Goal: Information Seeking & Learning: Learn about a topic

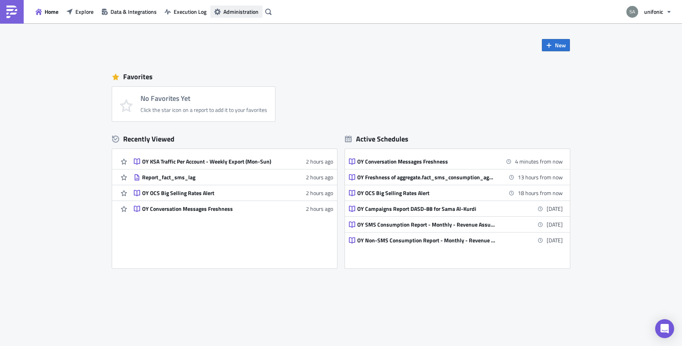
click at [232, 7] on span "Administration" at bounding box center [240, 11] width 35 height 8
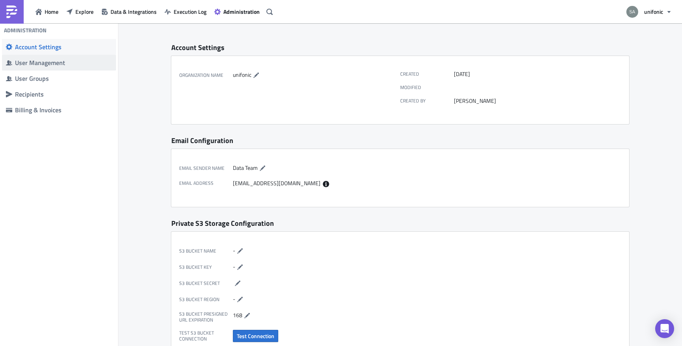
click at [74, 67] on span "User Management" at bounding box center [59, 63] width 114 height 16
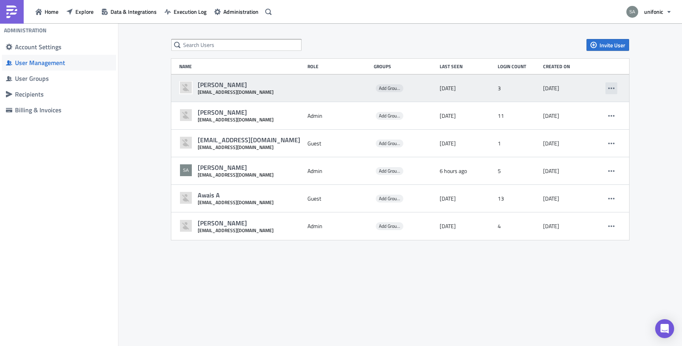
click at [610, 89] on icon "button" at bounding box center [611, 88] width 6 height 6
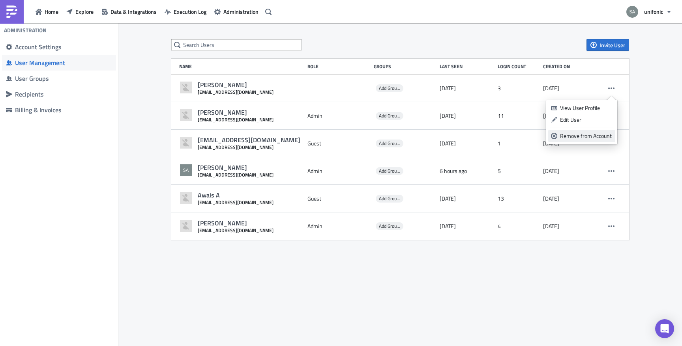
click at [581, 141] on link "Remove from Account" at bounding box center [581, 136] width 67 height 12
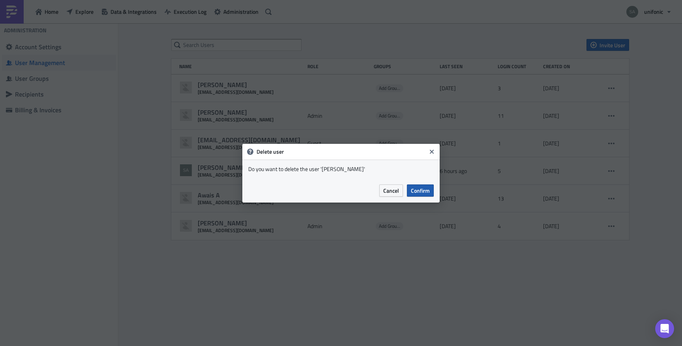
click at [419, 193] on span "Confirm" at bounding box center [420, 191] width 19 height 8
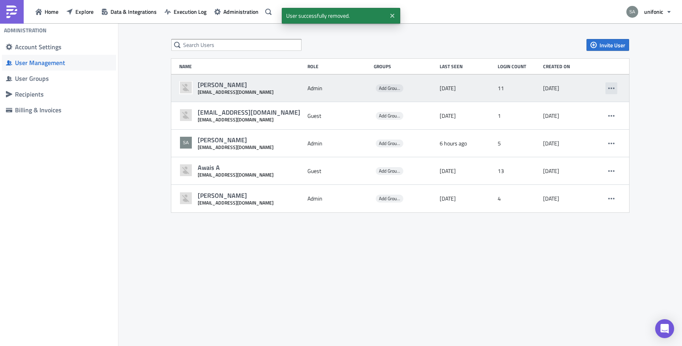
click at [611, 90] on icon "button" at bounding box center [611, 88] width 6 height 6
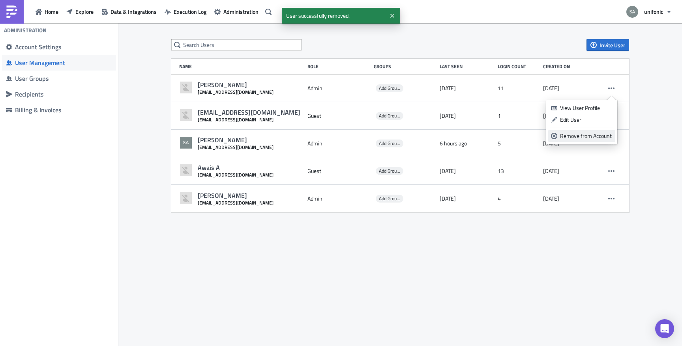
click at [583, 139] on div "Remove from Account" at bounding box center [586, 136] width 52 height 8
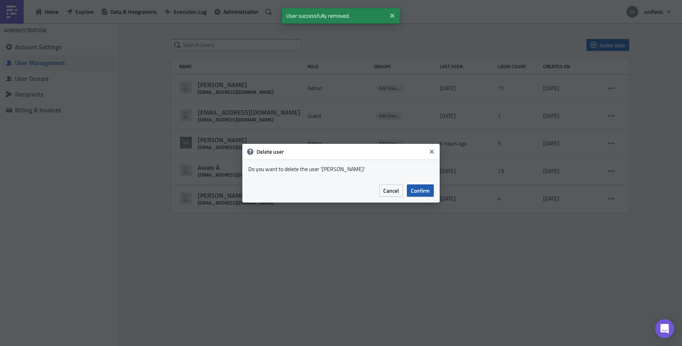
click at [430, 191] on button "Confirm" at bounding box center [420, 191] width 27 height 12
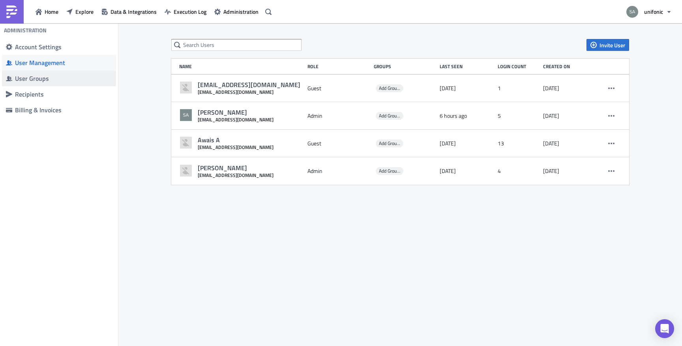
click at [70, 82] on span "User Groups" at bounding box center [59, 79] width 114 height 16
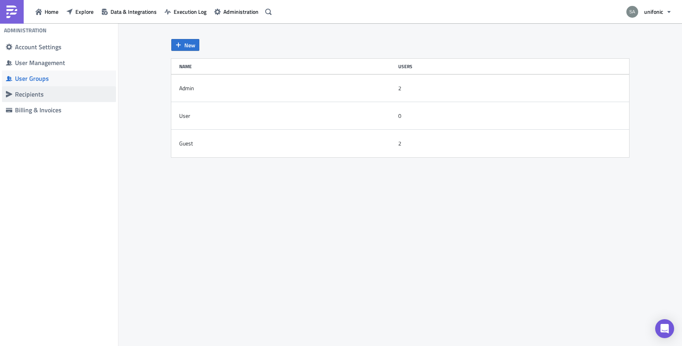
click at [63, 93] on div "Recipients" at bounding box center [63, 94] width 97 height 8
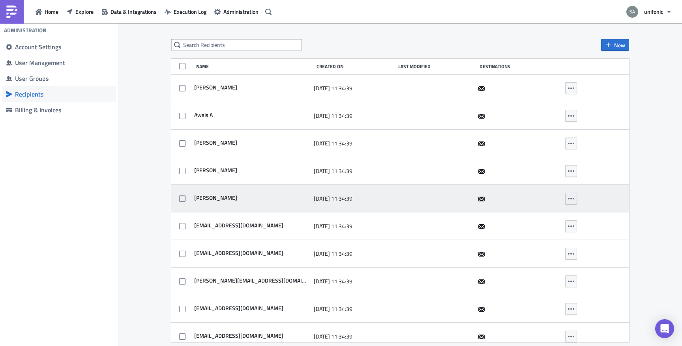
click at [574, 201] on button "button" at bounding box center [571, 199] width 12 height 12
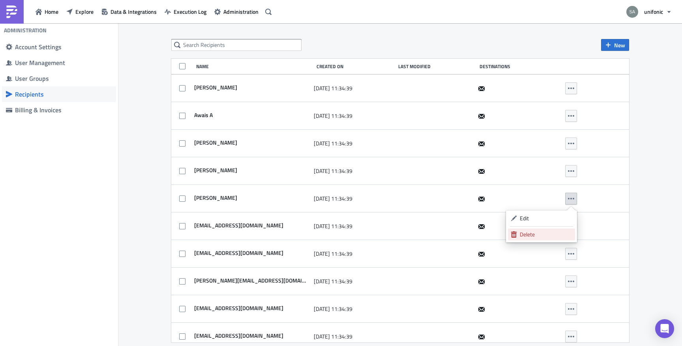
click at [561, 232] on div "Delete" at bounding box center [546, 235] width 52 height 8
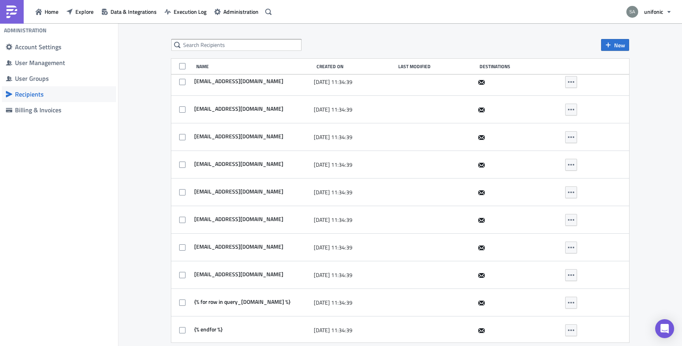
scroll to position [227, 0]
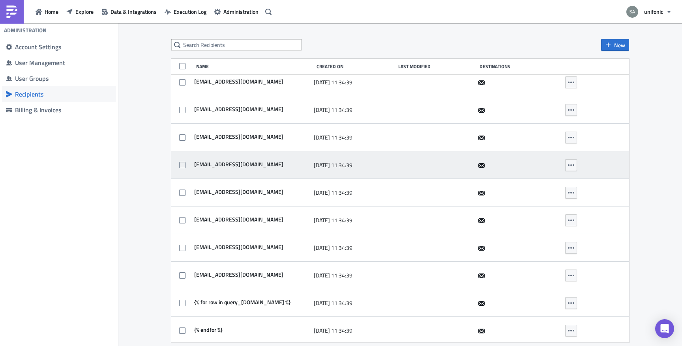
click at [232, 163] on span "[EMAIL_ADDRESS][DOMAIN_NAME]" at bounding box center [237, 164] width 91 height 7
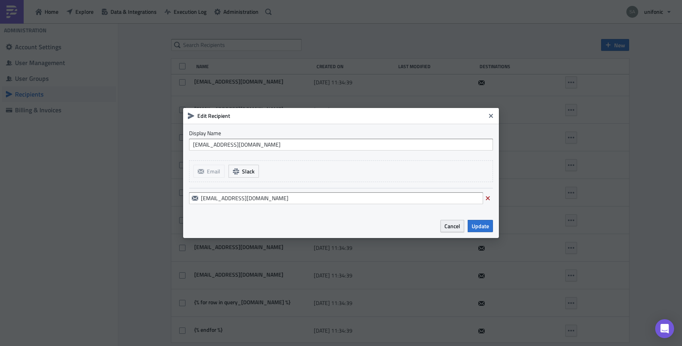
click at [458, 223] on span "Cancel" at bounding box center [452, 226] width 16 height 8
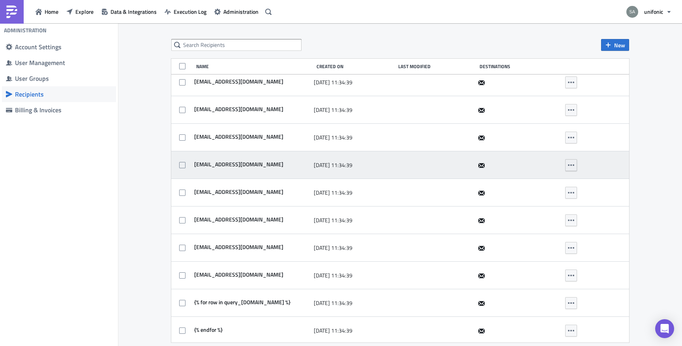
click at [575, 164] on button "button" at bounding box center [571, 165] width 12 height 12
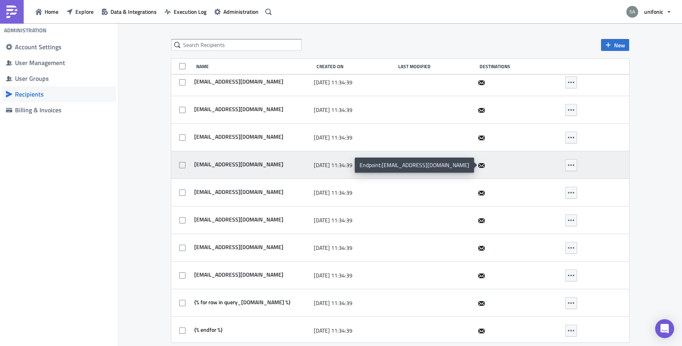
click at [481, 166] on icon at bounding box center [481, 166] width 6 height 6
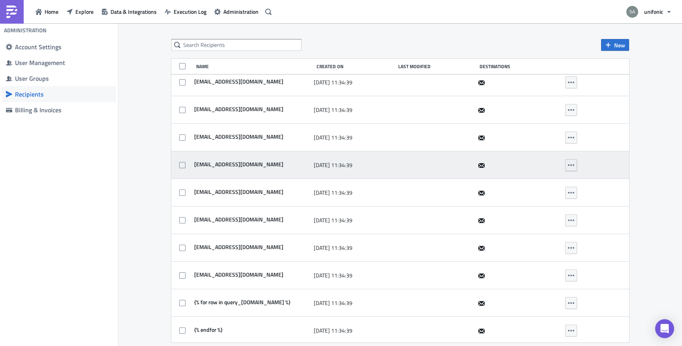
click at [568, 167] on icon "button" at bounding box center [571, 165] width 6 height 6
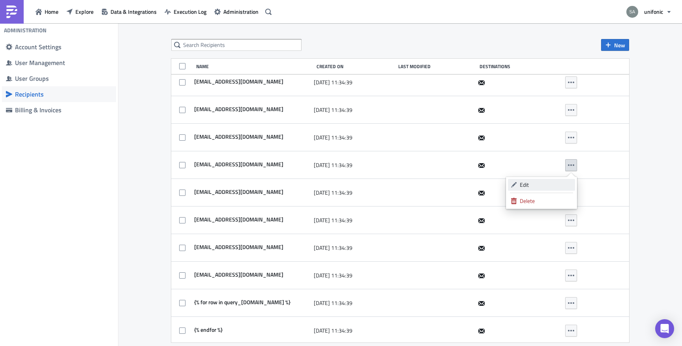
click at [548, 180] on link "Edit" at bounding box center [541, 185] width 67 height 12
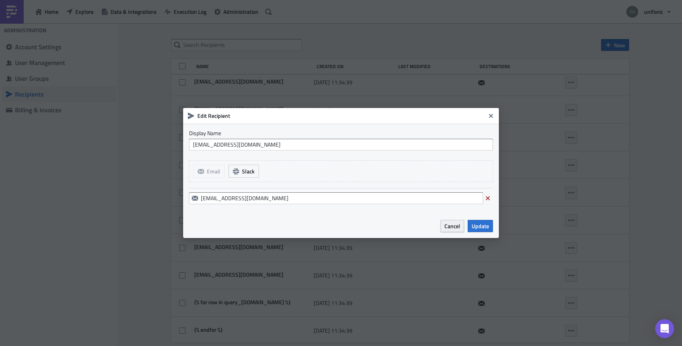
click at [458, 231] on button "Cancel" at bounding box center [452, 226] width 24 height 12
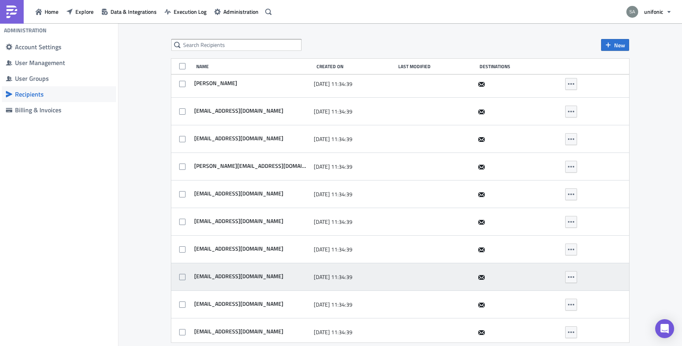
scroll to position [0, 0]
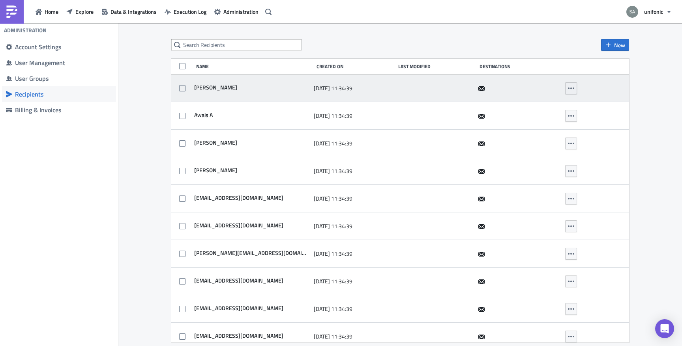
click at [574, 85] on button "button" at bounding box center [571, 88] width 12 height 12
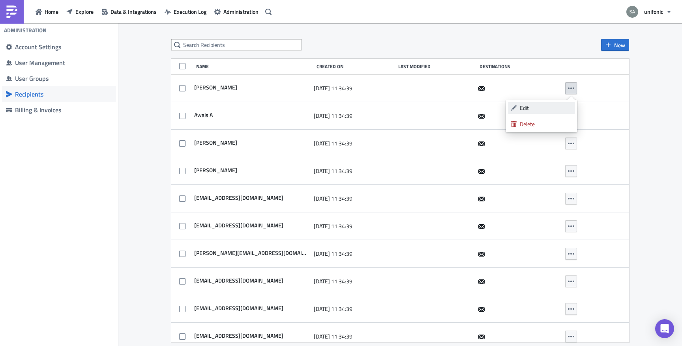
click at [553, 107] on div "Edit" at bounding box center [546, 108] width 52 height 8
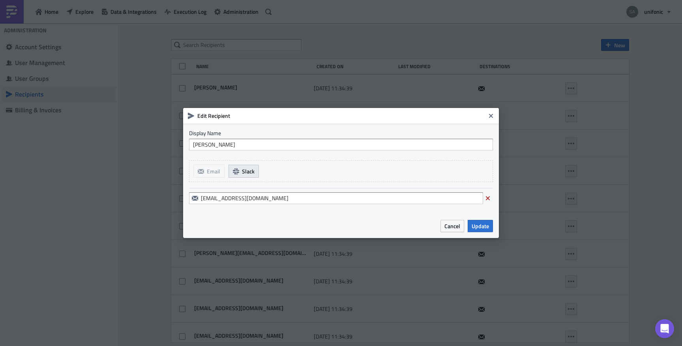
click at [250, 171] on span "Slack" at bounding box center [248, 171] width 13 height 8
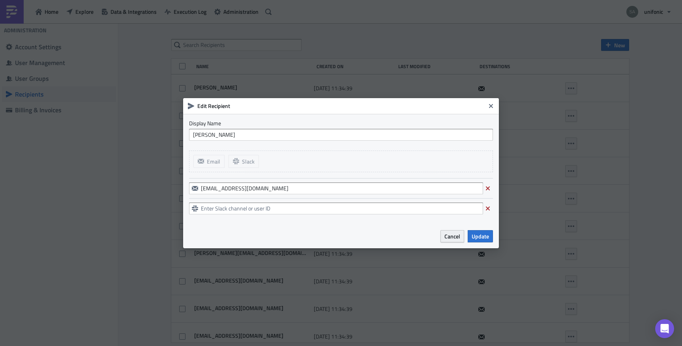
click at [449, 241] on button "Cancel" at bounding box center [452, 236] width 24 height 12
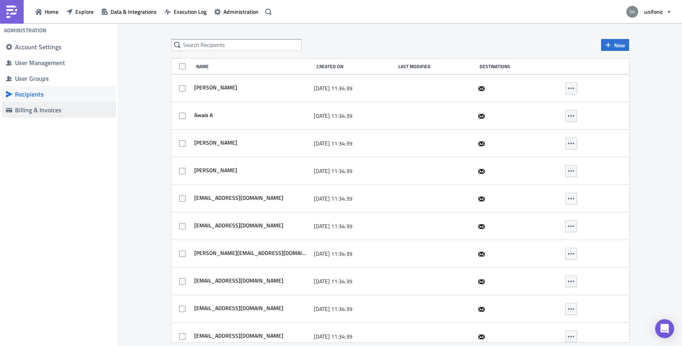
click at [72, 109] on div "Billing & Invoices" at bounding box center [63, 110] width 97 height 8
click at [47, 15] on span "Home" at bounding box center [52, 11] width 14 height 8
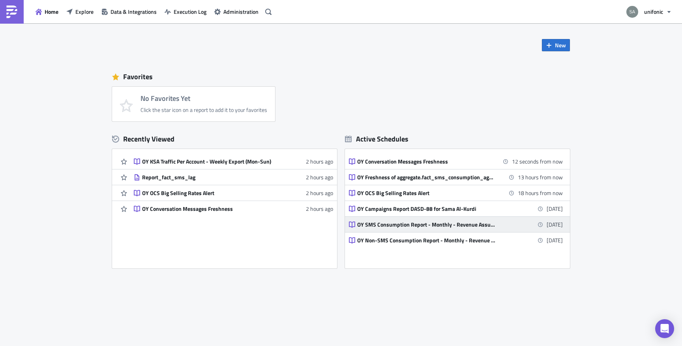
click at [419, 225] on div "OY SMS Consumption Report - Monthly - Revenue Assurance" at bounding box center [426, 224] width 138 height 7
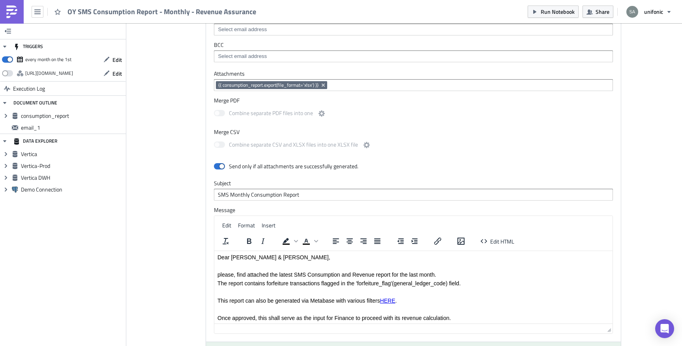
scroll to position [820, 0]
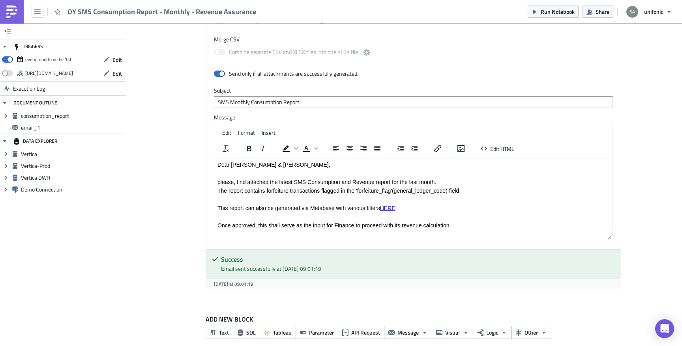
click at [274, 208] on p "This report can also be generated via Metabase with various filters HERE ." at bounding box center [413, 208] width 392 height 6
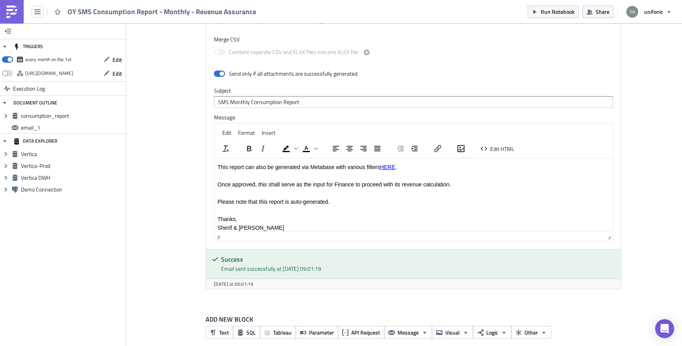
scroll to position [44, 0]
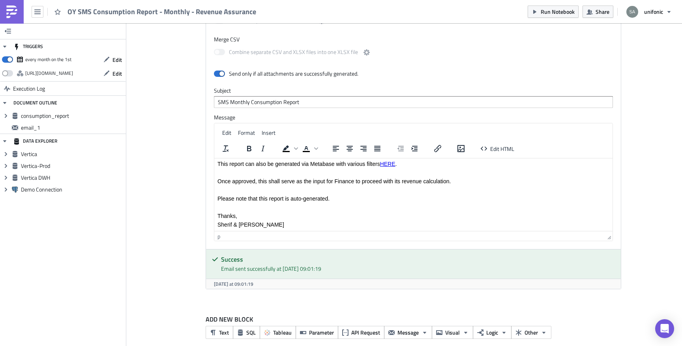
click at [256, 225] on p "Sherif & [PERSON_NAME]" at bounding box center [413, 225] width 392 height 6
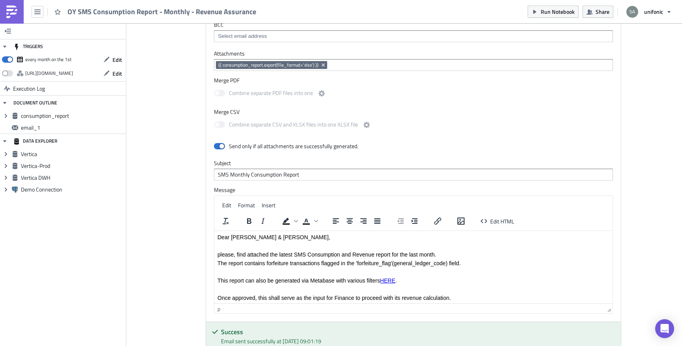
scroll to position [749, 0]
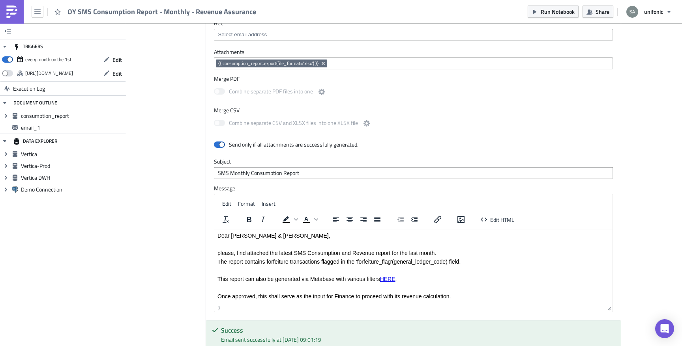
click at [291, 243] on p "Rich Text Area. Press ALT-0 for help." at bounding box center [413, 244] width 392 height 6
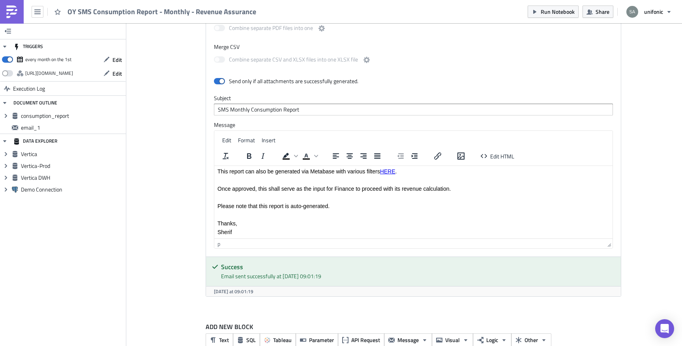
scroll to position [820, 0]
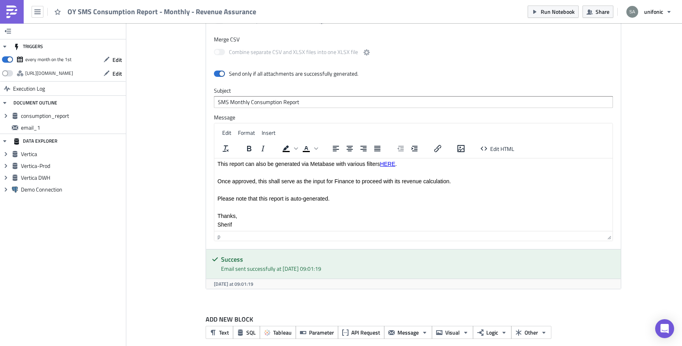
click at [273, 215] on p "Thanks," at bounding box center [413, 216] width 392 height 6
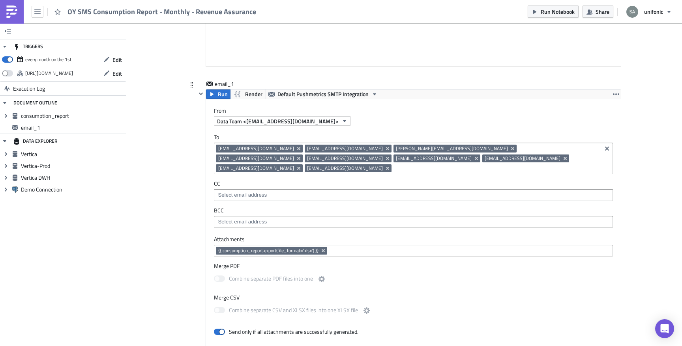
scroll to position [561, 0]
click at [384, 151] on icon "Remove Tag" at bounding box center [387, 149] width 6 height 6
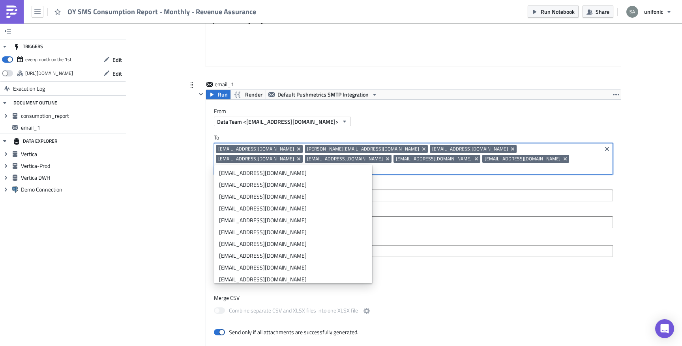
click at [187, 188] on div "Execution Log OY SMS Consumption Report - Monthly - Revenue Assurance <p>SQL Ex…" at bounding box center [404, 91] width 450 height 1050
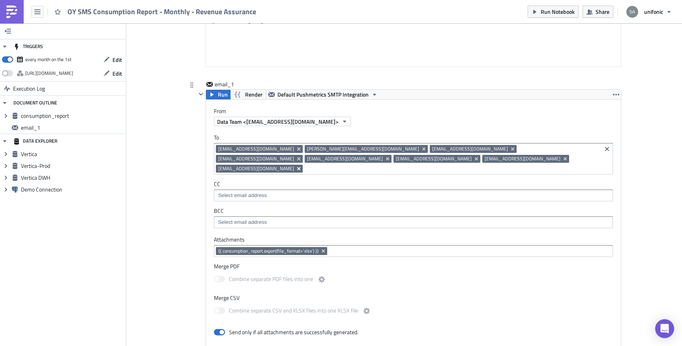
click at [300, 167] on icon "Remove Tag" at bounding box center [298, 168] width 3 height 3
click at [189, 203] on div "email_1 Run Render Default Pushmetrics SMTP Integration From Data Team <[EMAIL_…" at bounding box center [404, 320] width 434 height 481
click at [41, 92] on span "Execution Log" at bounding box center [29, 89] width 32 height 14
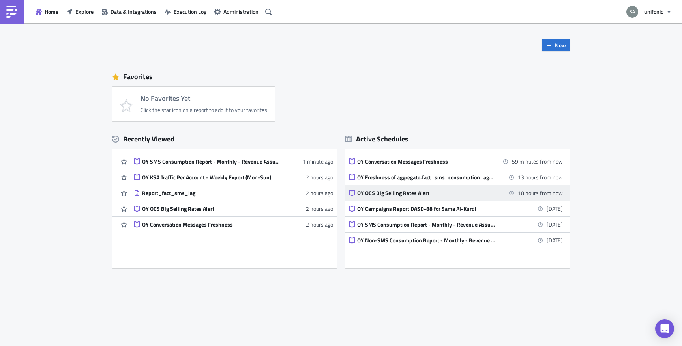
click at [393, 194] on div "OY OCS Big Selling Rates Alert" at bounding box center [426, 193] width 138 height 7
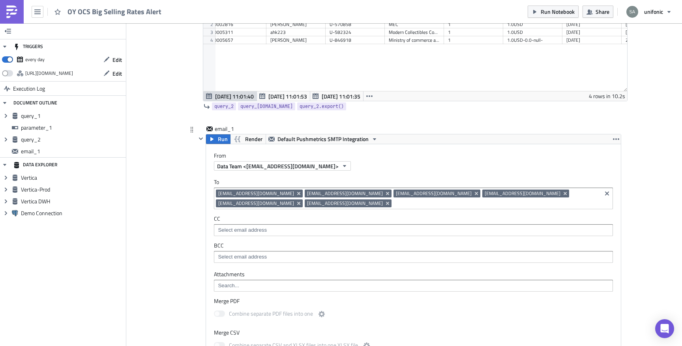
scroll to position [601, 0]
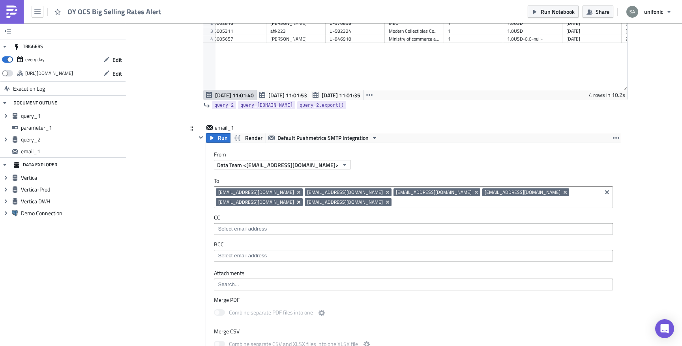
click at [302, 199] on icon "Remove Tag" at bounding box center [299, 202] width 6 height 6
click at [142, 235] on div "Cover Image Execution Log OY OCS Big Selling Rates Alert query_1 Run Render Ver…" at bounding box center [404, 76] width 556 height 1308
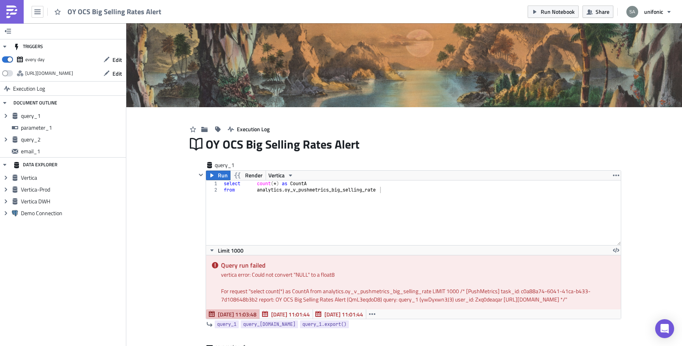
scroll to position [19, 0]
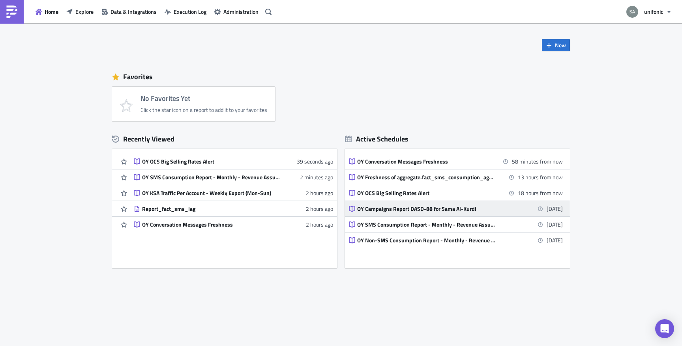
click at [384, 207] on div "OY Campaigns Report DASD-88 for Sama Al-Kurdi" at bounding box center [426, 209] width 138 height 7
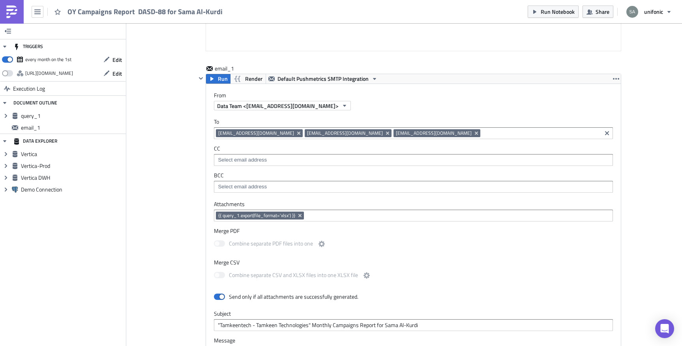
scroll to position [577, 0]
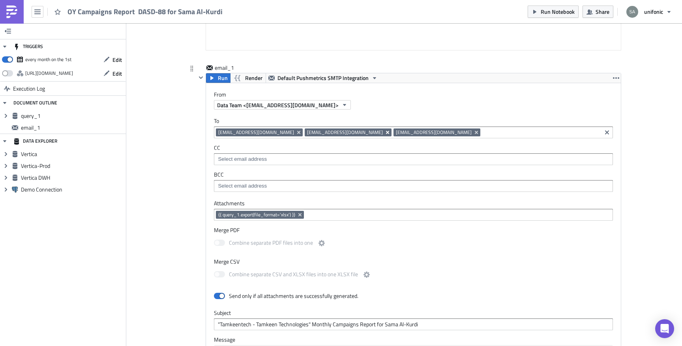
click at [384, 135] on icon "Remove Tag" at bounding box center [387, 132] width 6 height 6
click at [167, 244] on div "Cover Image Execution Log OY Campaigns Report DASD-88 for Sama Al-Kurdi <p>SQL …" at bounding box center [404, 13] width 556 height 1134
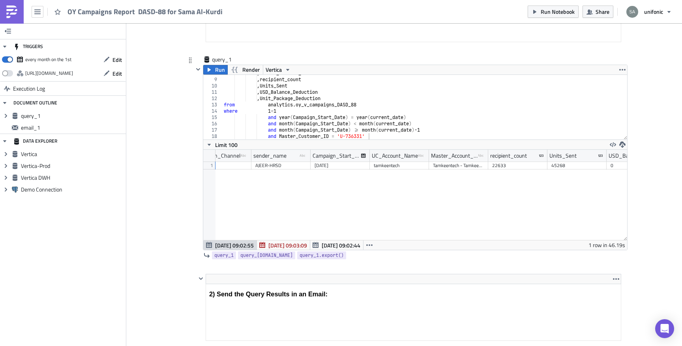
scroll to position [0, 0]
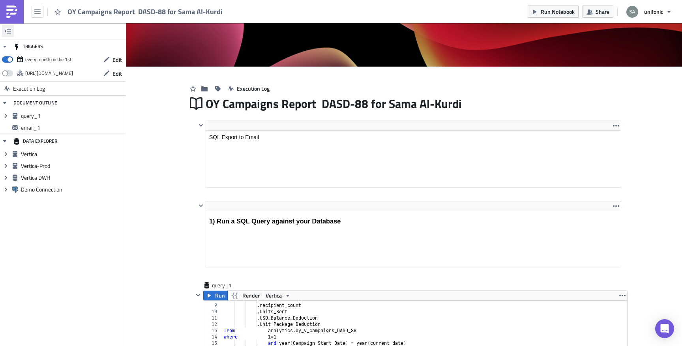
click at [11, 30] on button "button" at bounding box center [8, 31] width 12 height 12
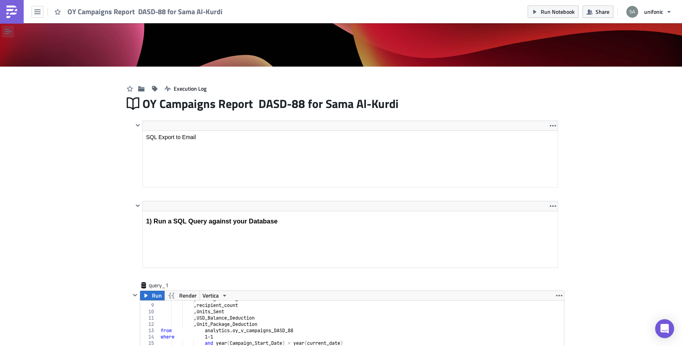
click at [9, 30] on icon "button" at bounding box center [8, 31] width 6 height 6
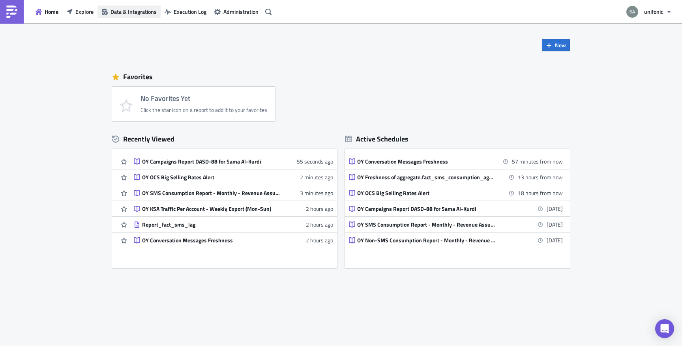
click at [139, 11] on span "Data & Integrations" at bounding box center [133, 11] width 46 height 8
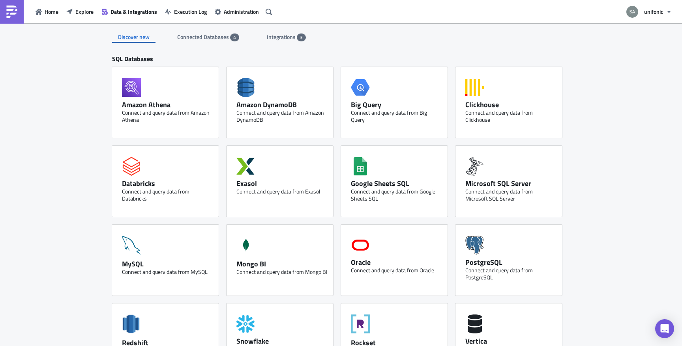
click at [197, 37] on span "Connected Databases" at bounding box center [203, 37] width 53 height 8
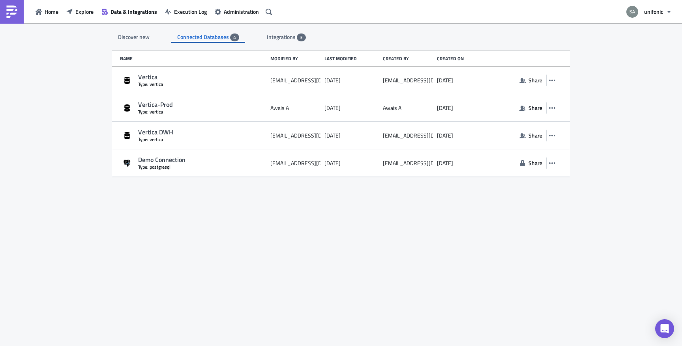
click at [288, 37] on span "Integrations" at bounding box center [282, 37] width 30 height 8
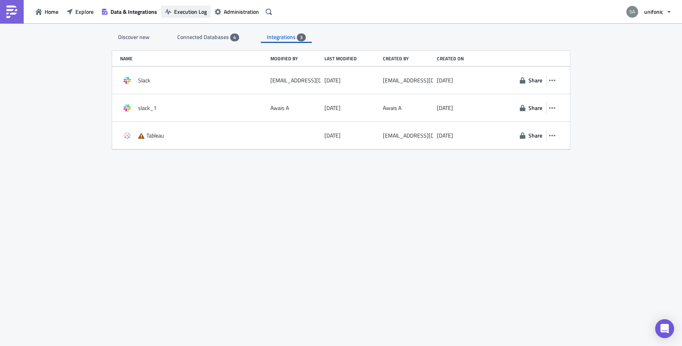
click at [200, 13] on span "Execution Log" at bounding box center [190, 11] width 33 height 8
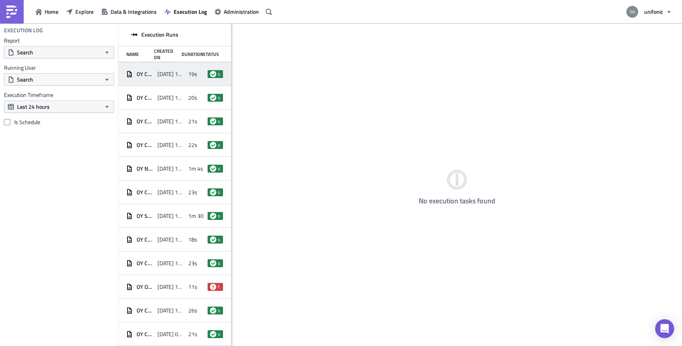
click at [171, 77] on span "[DATE] 17:16" at bounding box center [170, 74] width 27 height 7
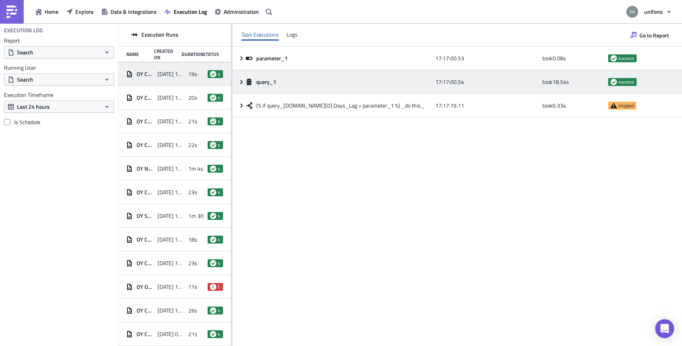
click at [241, 80] on icon at bounding box center [241, 82] width 2 height 4
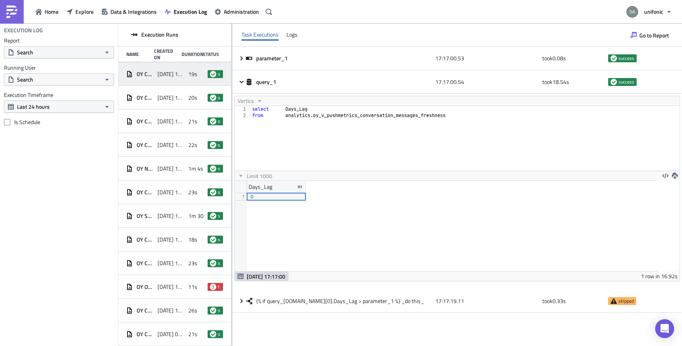
scroll to position [90, 423]
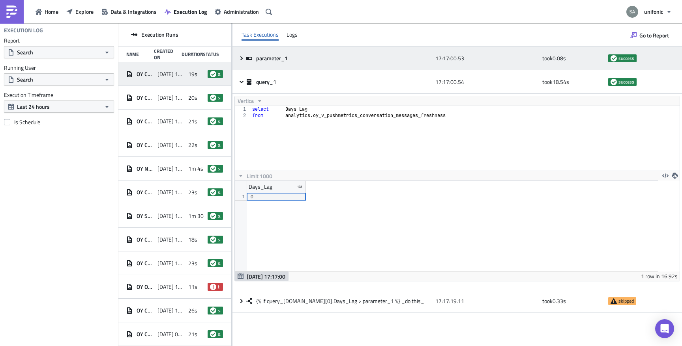
click at [241, 58] on icon at bounding box center [241, 58] width 2 height 4
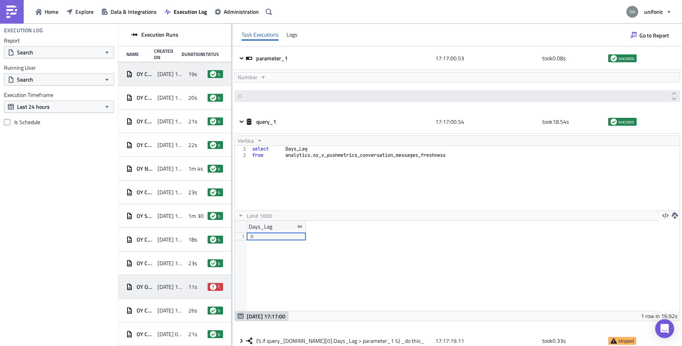
click at [187, 285] on div "OY OCS Big Selling Rates Alert [DATE] 11:03 11s failed" at bounding box center [174, 287] width 112 height 24
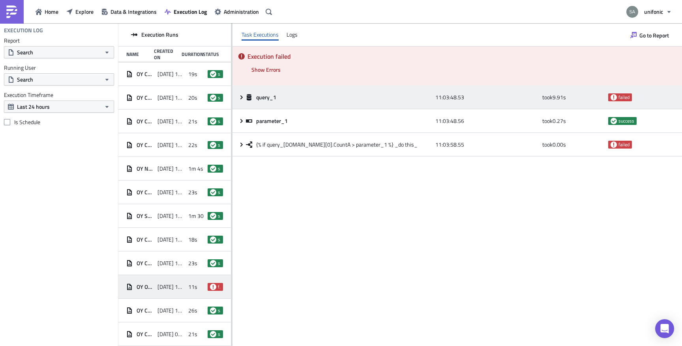
click at [242, 101] on div "query_1 11:03:48.53 took 9.91 s failed" at bounding box center [456, 98] width 449 height 24
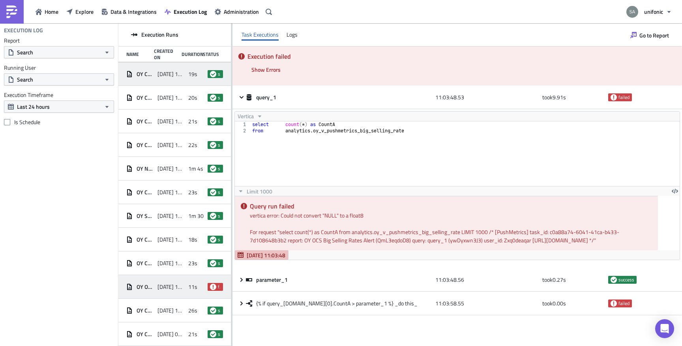
click at [152, 77] on span "OY Conversation Messages Freshness" at bounding box center [145, 74] width 17 height 7
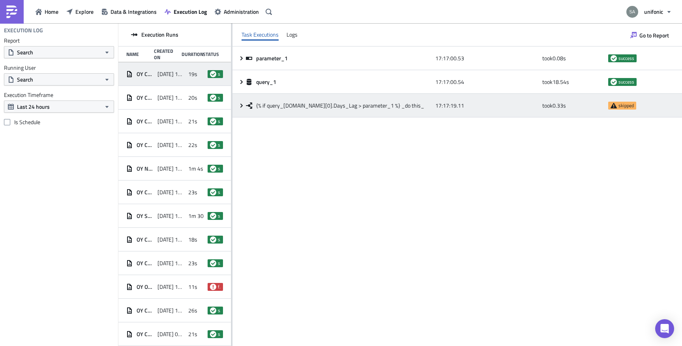
click at [239, 109] on div "{% if query_[DOMAIN_NAME][0].Days_Lag > parameter_1 %} _do this_ 17:17:19.11 to…" at bounding box center [456, 106] width 449 height 24
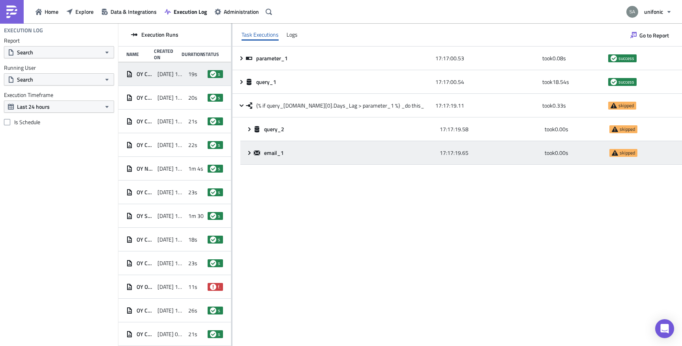
click at [246, 148] on div "email_1 17:17:19.65 took 0.00 s skipped" at bounding box center [461, 153] width 442 height 24
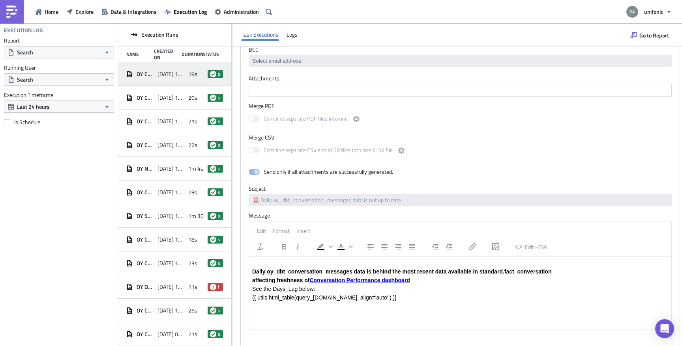
scroll to position [229, 0]
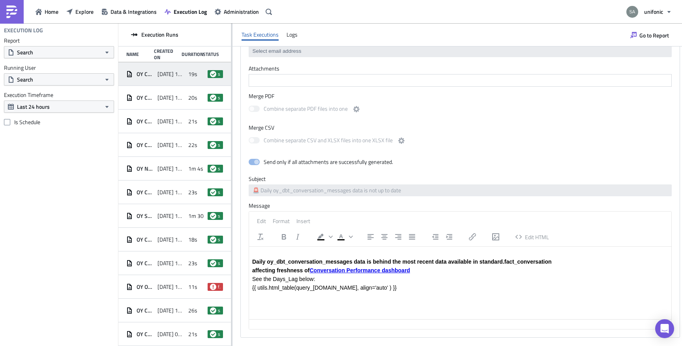
click at [358, 288] on p "{{ utils.html_table(query_[DOMAIN_NAME], align='auto' ) }}" at bounding box center [460, 288] width 416 height 6
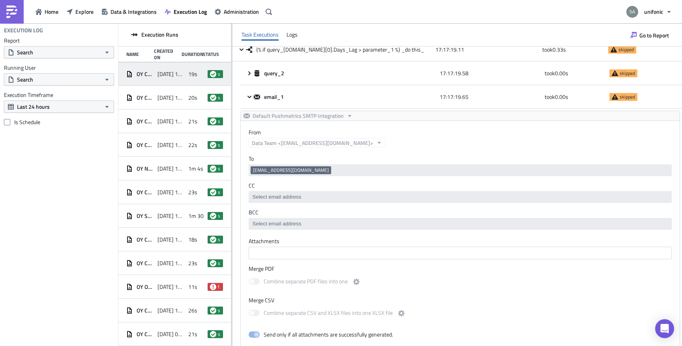
scroll to position [0, 0]
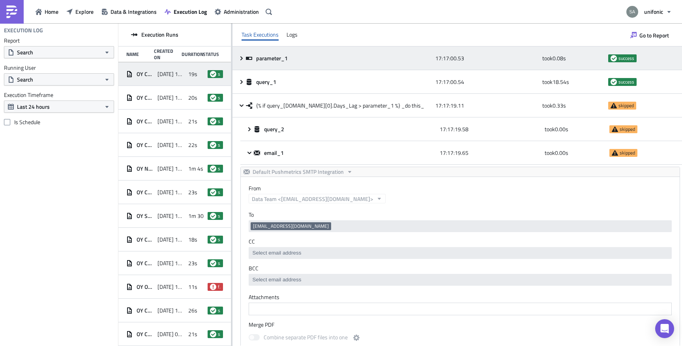
click at [240, 60] on icon at bounding box center [241, 58] width 6 height 6
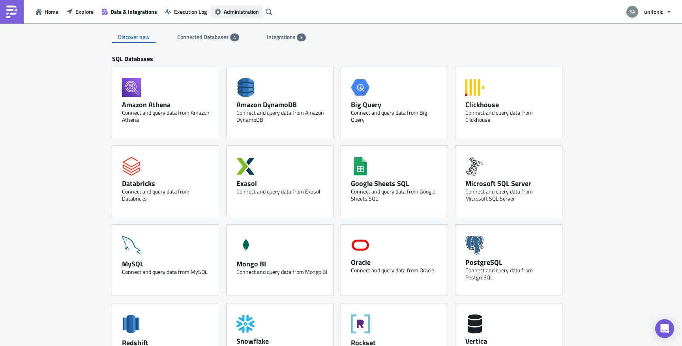
click at [230, 9] on span "Administration" at bounding box center [241, 11] width 35 height 8
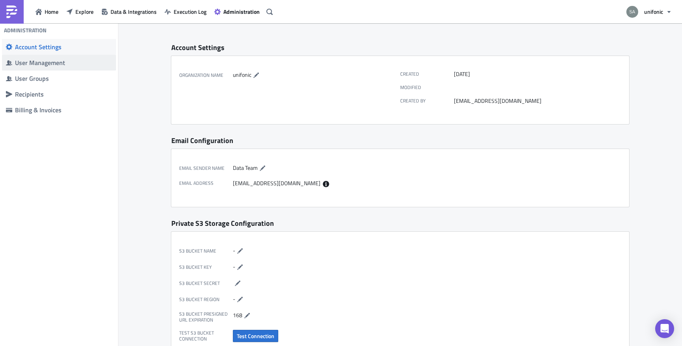
click at [55, 58] on span "User Management" at bounding box center [59, 63] width 114 height 16
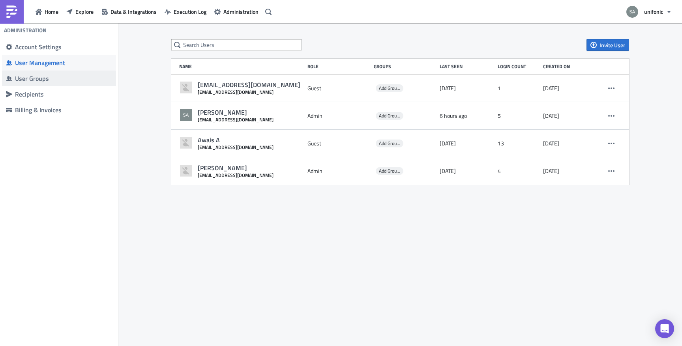
click at [50, 80] on div "User Groups" at bounding box center [63, 79] width 97 height 8
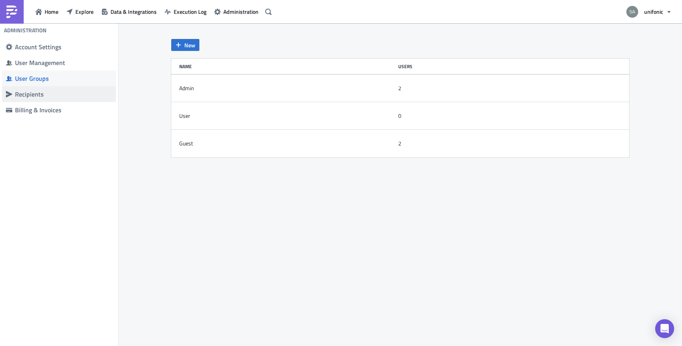
click at [52, 99] on span "Recipients" at bounding box center [59, 94] width 114 height 16
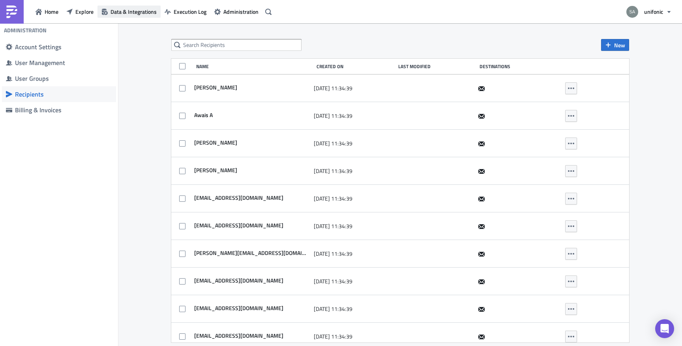
click at [109, 12] on button "Data & Integrations" at bounding box center [128, 12] width 63 height 12
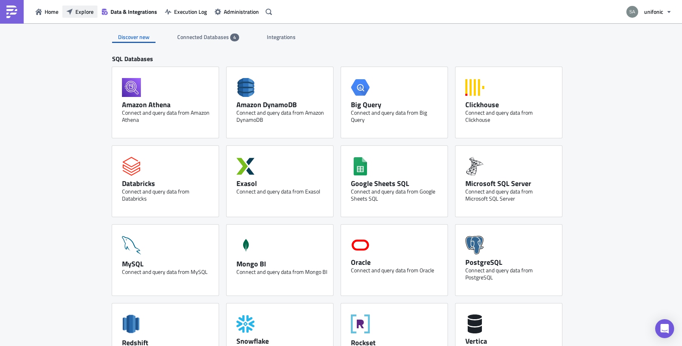
click at [80, 13] on span "Explore" at bounding box center [84, 11] width 18 height 8
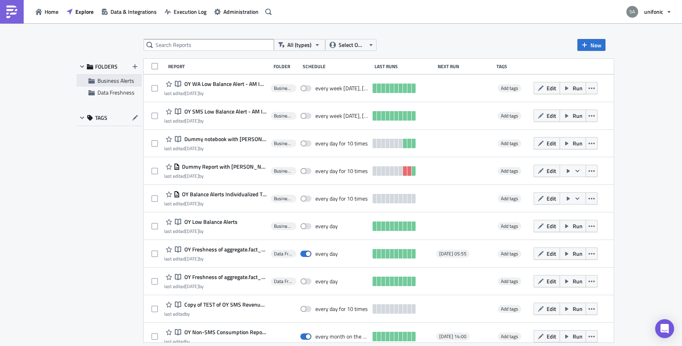
click at [105, 79] on span "Business Alerts" at bounding box center [115, 81] width 37 height 8
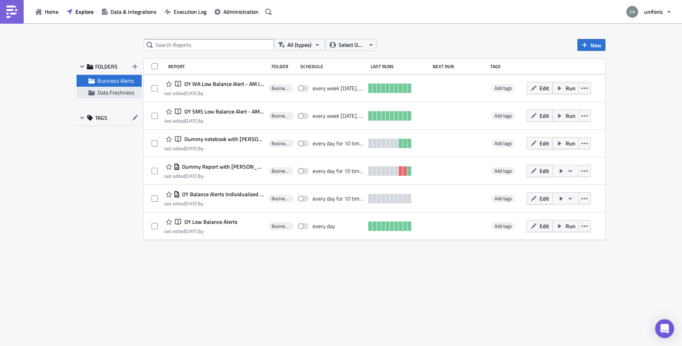
click at [106, 91] on span "Data Freshness" at bounding box center [115, 92] width 37 height 8
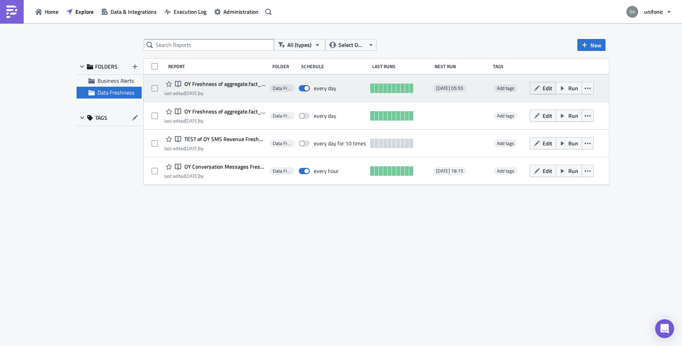
click at [548, 92] on button "Edit" at bounding box center [543, 88] width 26 height 12
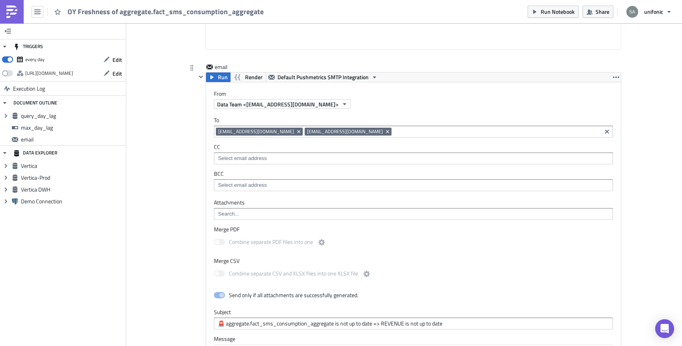
scroll to position [805, 0]
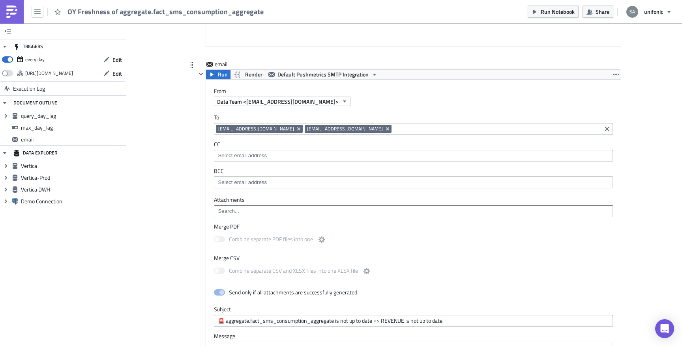
click at [393, 127] on input at bounding box center [496, 129] width 206 height 8
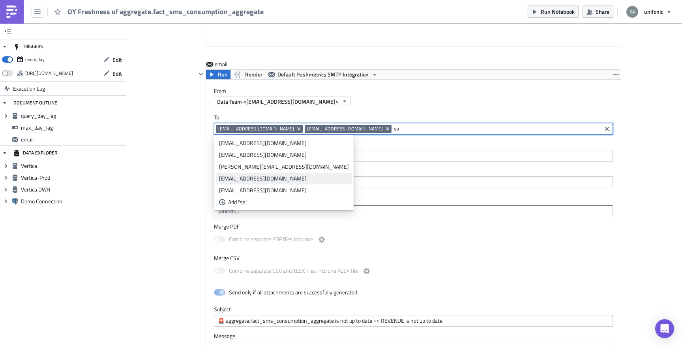
type input "sa"
click at [245, 176] on div "[EMAIL_ADDRESS][DOMAIN_NAME]" at bounding box center [284, 179] width 130 height 8
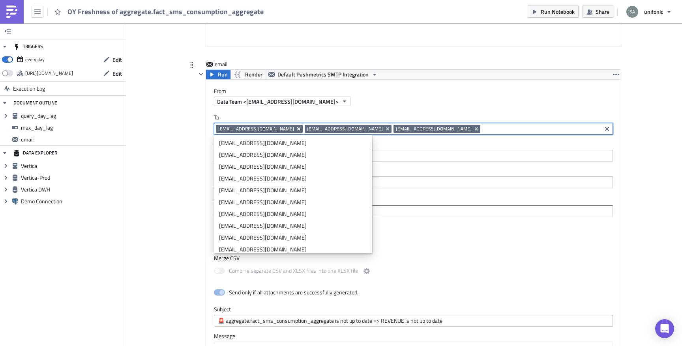
click at [296, 132] on icon "Remove Tag" at bounding box center [299, 129] width 6 height 6
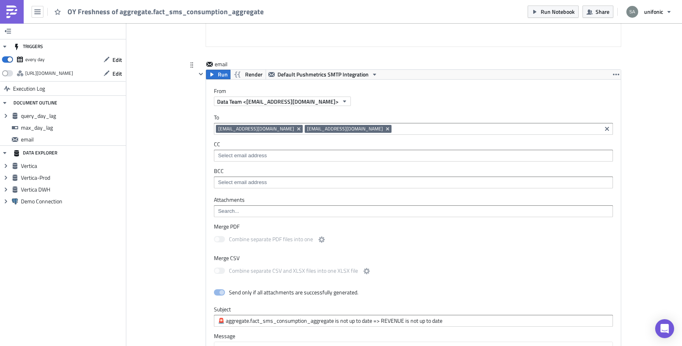
click at [198, 153] on div at bounding box center [200, 288] width 9 height 439
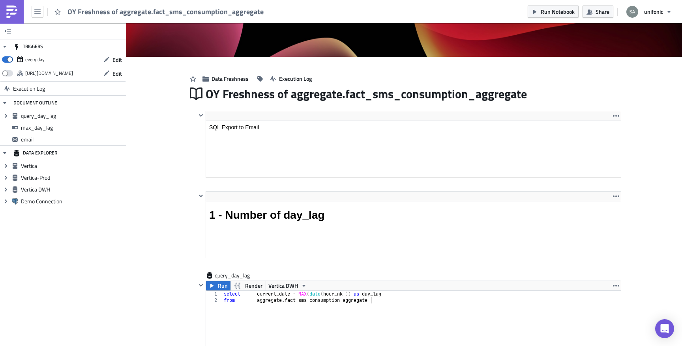
scroll to position [0, 0]
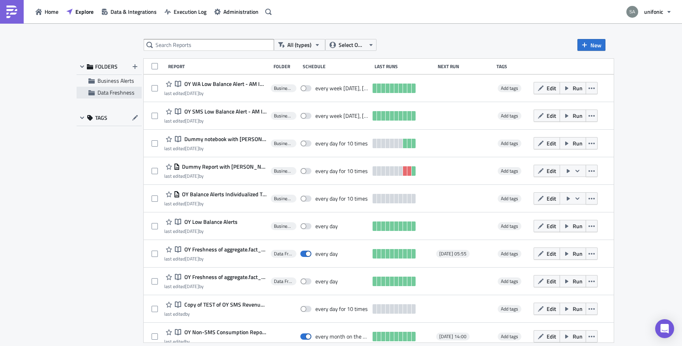
click at [118, 95] on span "Data Freshness" at bounding box center [115, 92] width 37 height 8
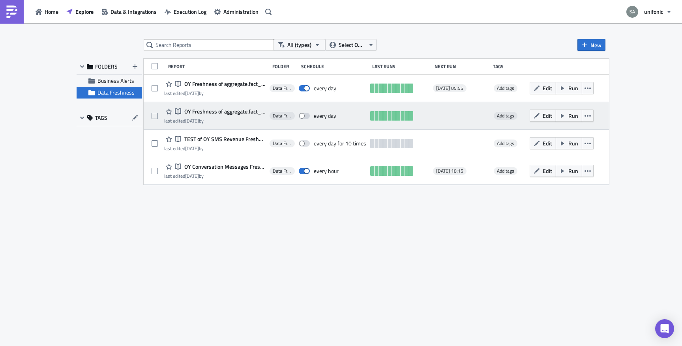
click at [225, 110] on span "OY Freshness of aggregate.fact_sms_traffic_operator_aggregate" at bounding box center [223, 111] width 83 height 7
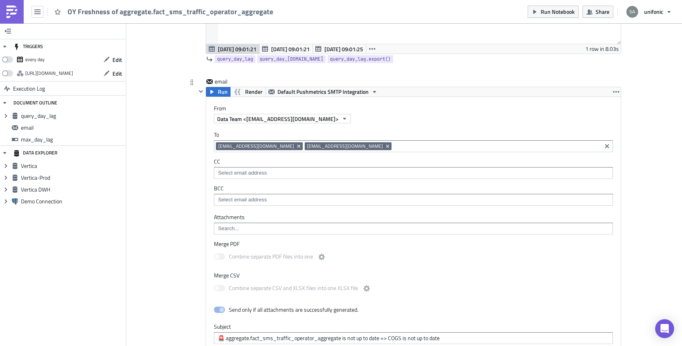
scroll to position [712, 0]
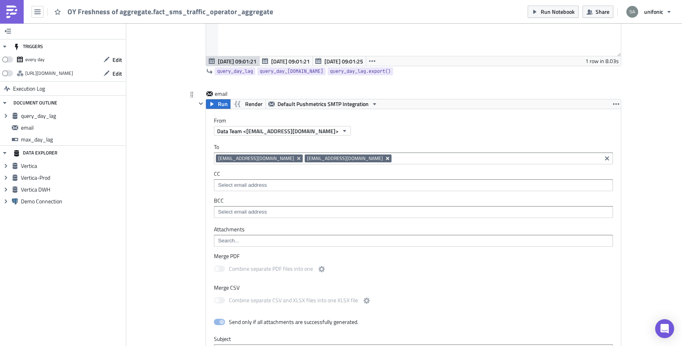
click at [386, 159] on icon "Remove Tag" at bounding box center [387, 158] width 3 height 3
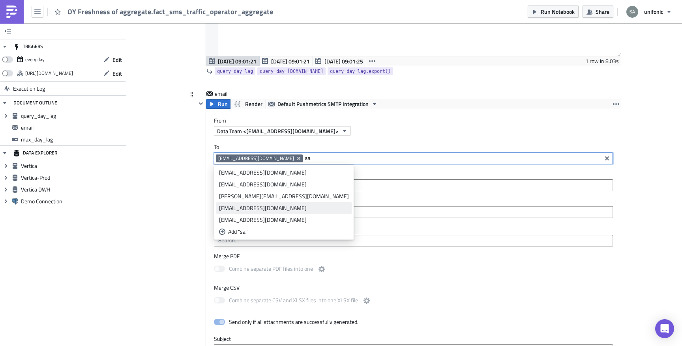
type input "sa"
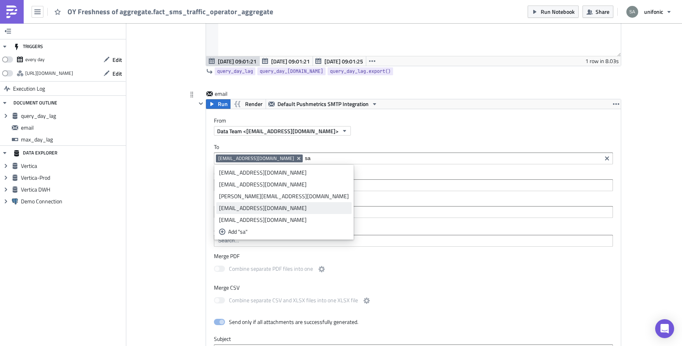
click at [255, 206] on div "[EMAIL_ADDRESS][DOMAIN_NAME]" at bounding box center [284, 208] width 130 height 8
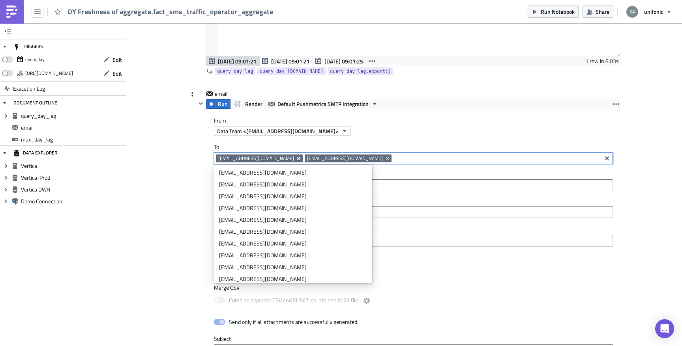
click at [296, 161] on icon "Remove Tag" at bounding box center [299, 158] width 6 height 6
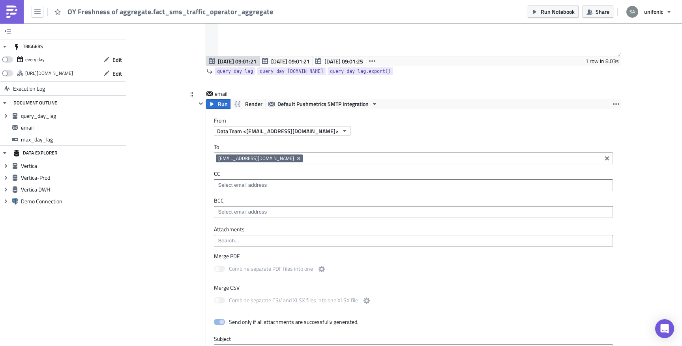
click at [202, 173] on div at bounding box center [200, 318] width 9 height 439
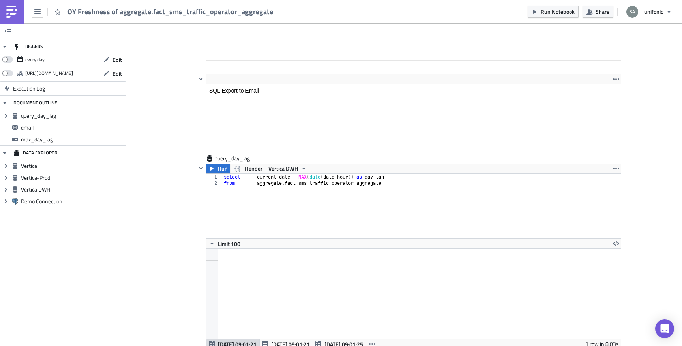
scroll to position [425, 0]
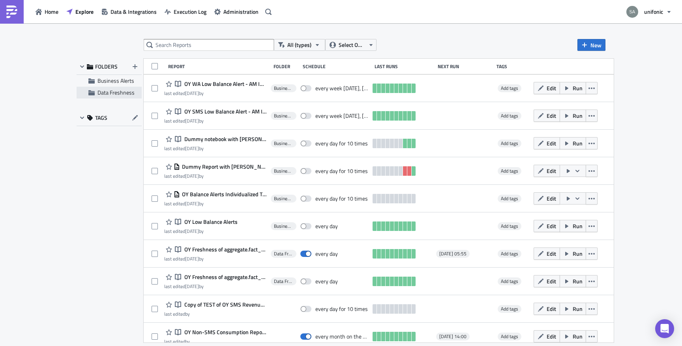
click at [123, 94] on span "Data Freshness" at bounding box center [115, 92] width 37 height 8
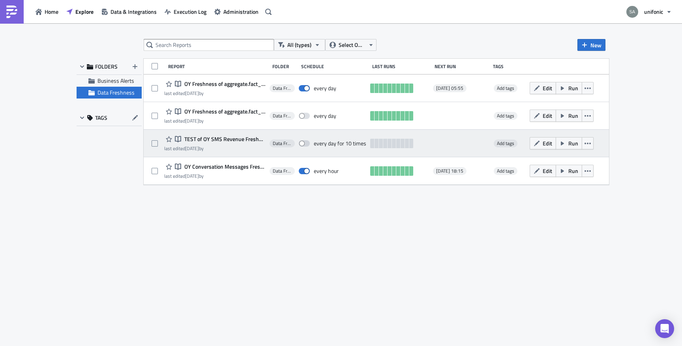
click at [215, 140] on span "TEST of OY SMS Revenue Freshness" at bounding box center [223, 139] width 83 height 7
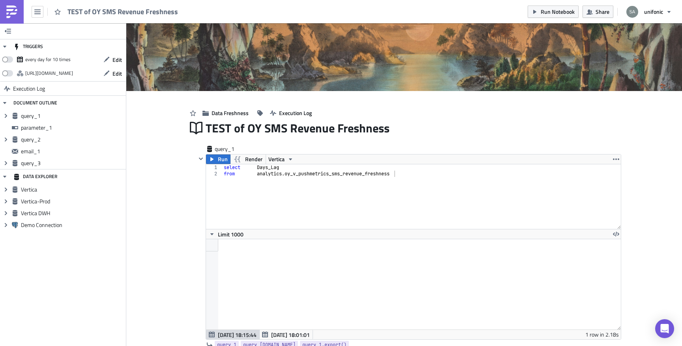
scroll to position [33, 0]
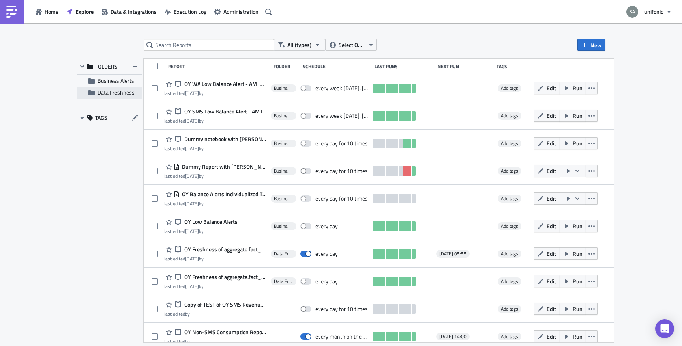
click at [120, 98] on div "Data Freshness" at bounding box center [109, 93] width 65 height 12
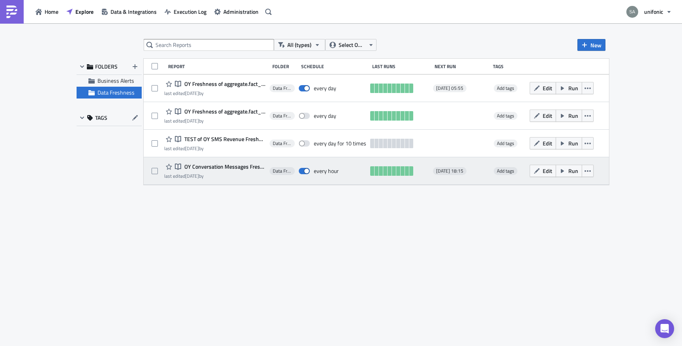
click at [234, 167] on span "OY Conversation Messages Freshness" at bounding box center [223, 166] width 83 height 7
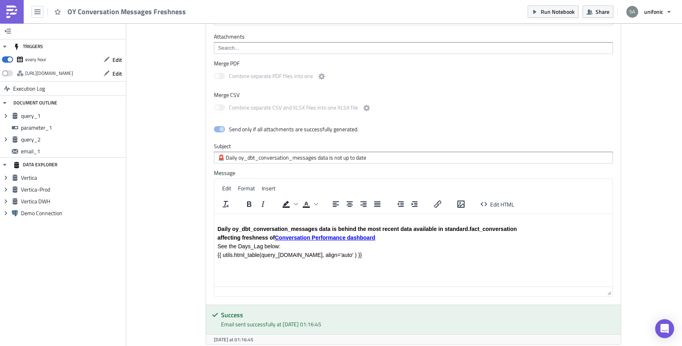
scroll to position [864, 0]
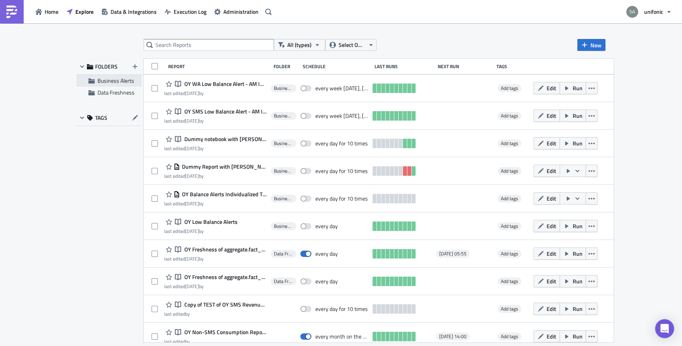
click at [116, 80] on span "Business Alerts" at bounding box center [115, 81] width 37 height 8
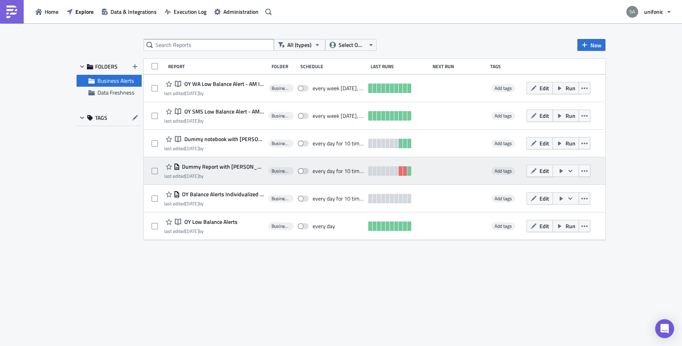
click at [208, 164] on span "Dummy Report with [PERSON_NAME]" at bounding box center [222, 166] width 84 height 7
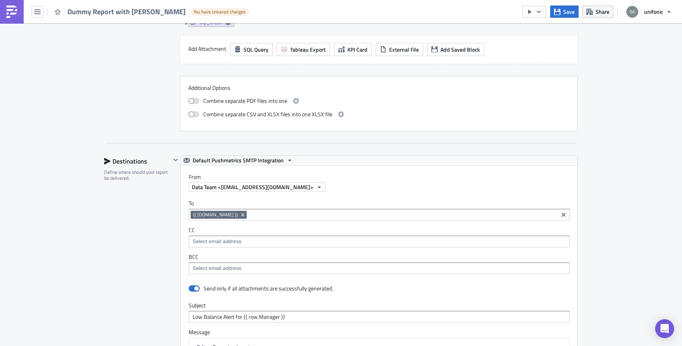
scroll to position [927, 0]
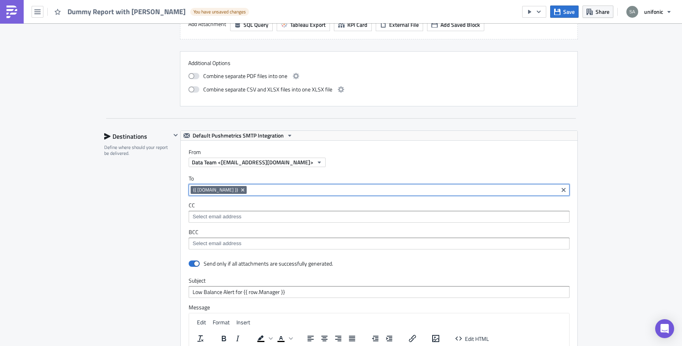
click at [255, 189] on input at bounding box center [402, 190] width 307 height 8
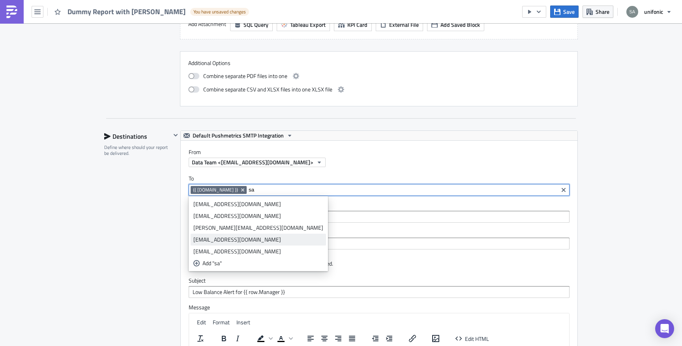
type input "sa"
click at [229, 237] on div "[EMAIL_ADDRESS][DOMAIN_NAME]" at bounding box center [258, 240] width 130 height 8
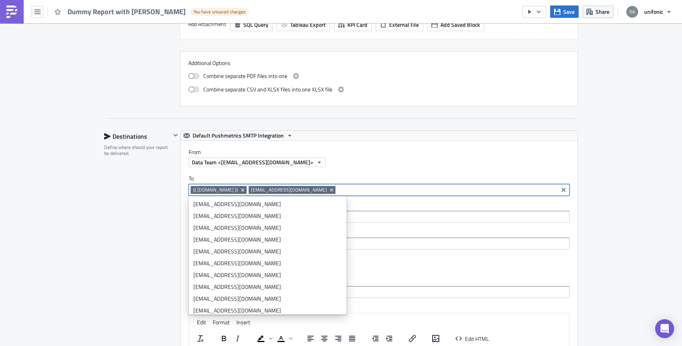
click at [127, 232] on div "Destinations Define where should your report be delivered." at bounding box center [137, 305] width 67 height 348
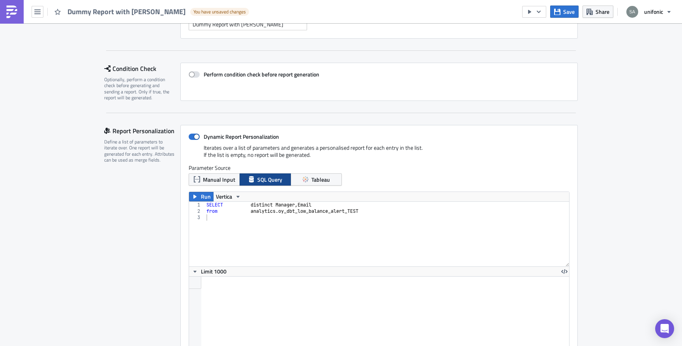
scroll to position [11, 0]
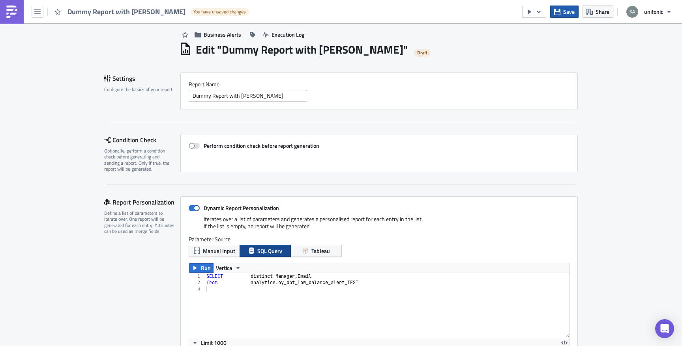
click at [557, 13] on icon "button" at bounding box center [557, 12] width 6 height 6
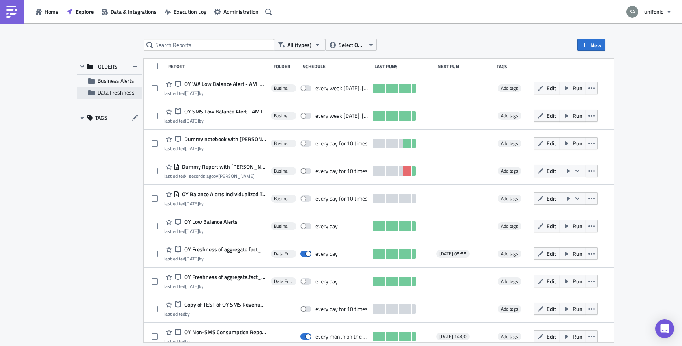
click at [113, 93] on span "Data Freshness" at bounding box center [115, 92] width 37 height 8
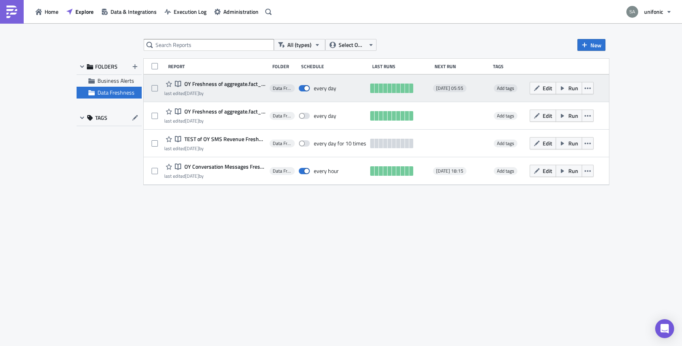
click at [238, 84] on span "OY Freshness of aggregate.fact_sms_consumption_aggregate" at bounding box center [223, 83] width 83 height 7
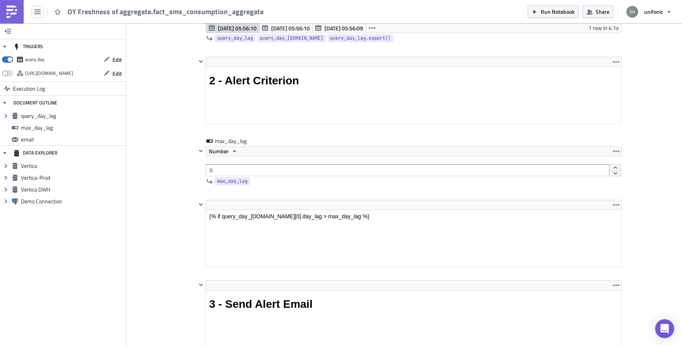
scroll to position [454, 0]
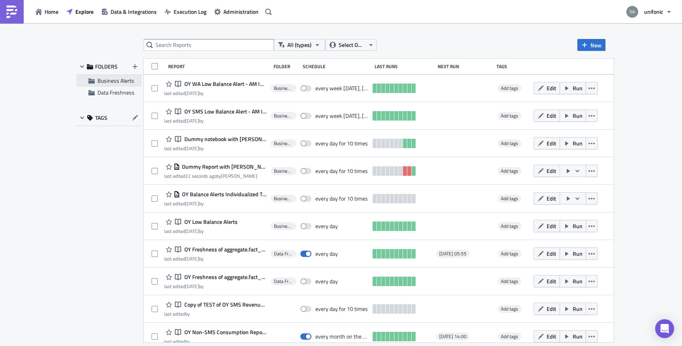
click at [113, 86] on div "Business Alerts" at bounding box center [109, 81] width 65 height 12
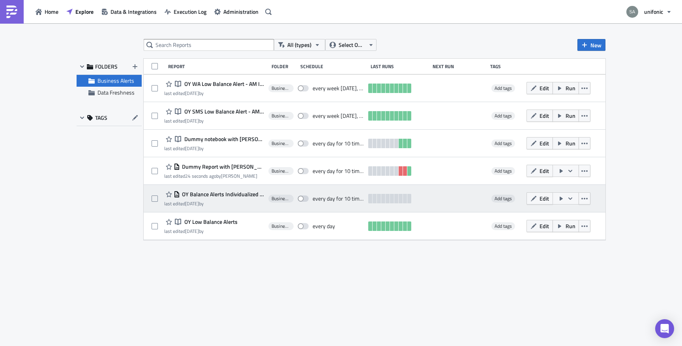
click at [220, 193] on span "OY Balance Alerts Individualized TEST" at bounding box center [222, 194] width 84 height 7
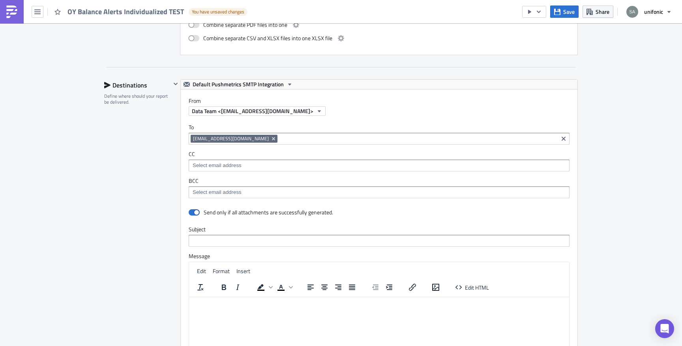
scroll to position [789, 0]
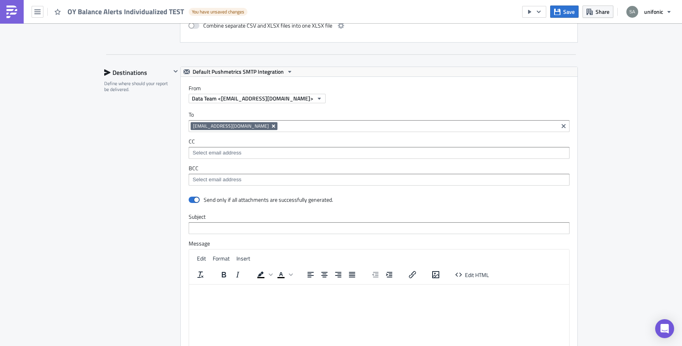
click at [272, 125] on icon "Remove Tag" at bounding box center [273, 126] width 3 height 3
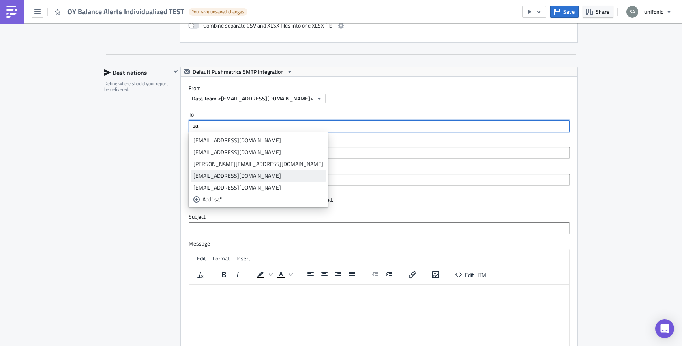
type input "sa"
click at [238, 171] on link "[EMAIL_ADDRESS][DOMAIN_NAME]" at bounding box center [258, 176] width 135 height 12
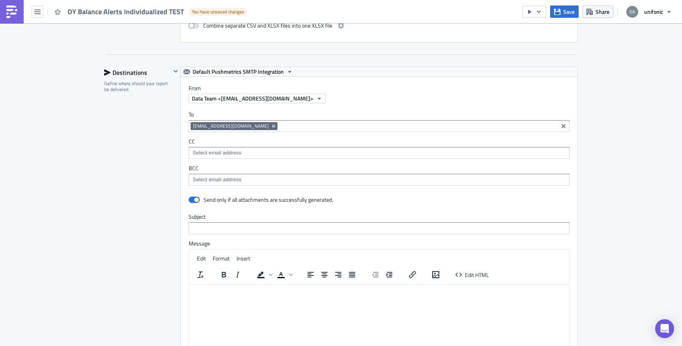
click at [137, 187] on div "Destinations Define where should your report be delivered." at bounding box center [137, 241] width 67 height 348
click at [556, 15] on icon "button" at bounding box center [557, 11] width 6 height 6
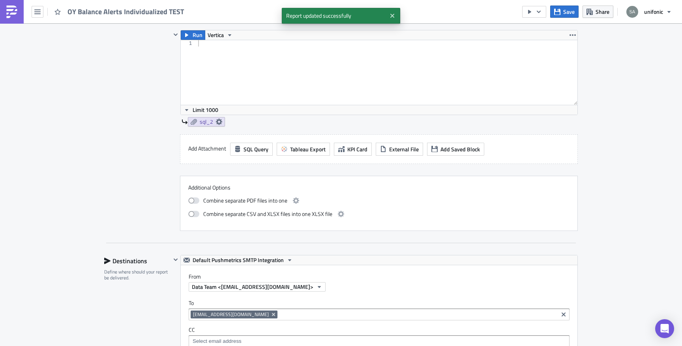
scroll to position [578, 0]
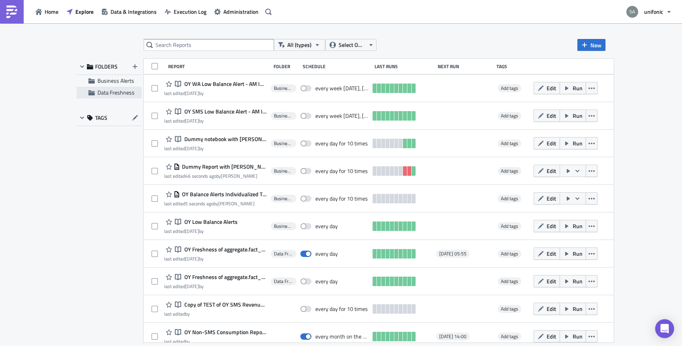
click at [118, 92] on span "Data Freshness" at bounding box center [115, 92] width 37 height 8
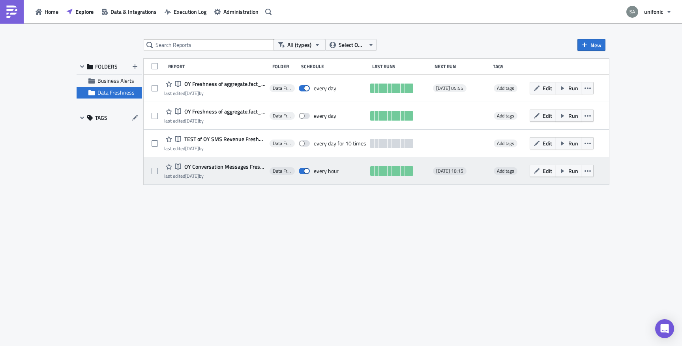
click at [240, 165] on span "OY Conversation Messages Freshness" at bounding box center [223, 166] width 83 height 7
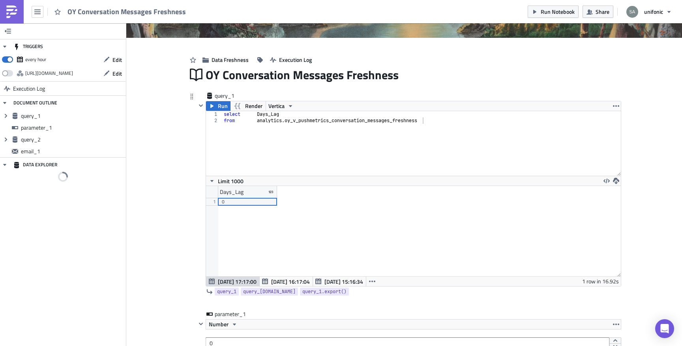
scroll to position [39370, 39045]
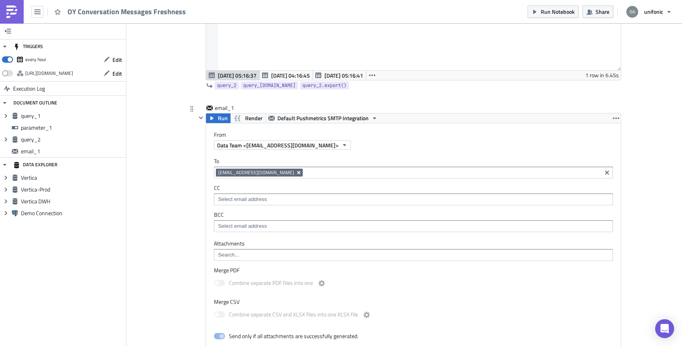
click at [296, 174] on icon "Remove Tag" at bounding box center [299, 173] width 6 height 6
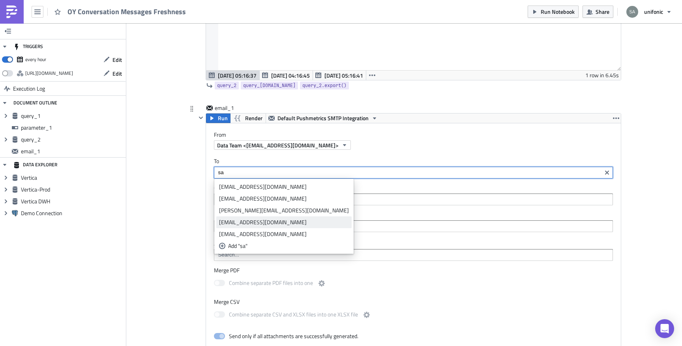
type input "sa"
click at [252, 223] on div "[EMAIL_ADDRESS][DOMAIN_NAME]" at bounding box center [284, 223] width 130 height 8
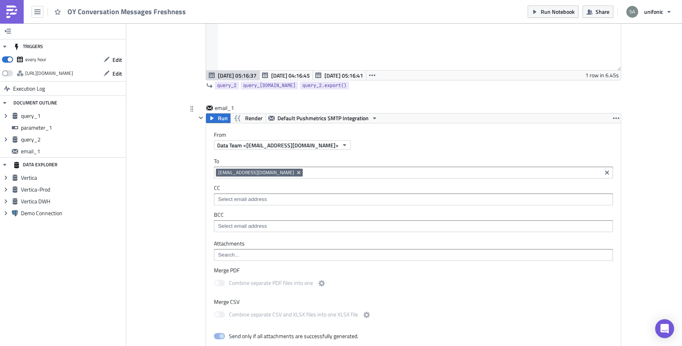
click at [197, 197] on div at bounding box center [200, 332] width 9 height 439
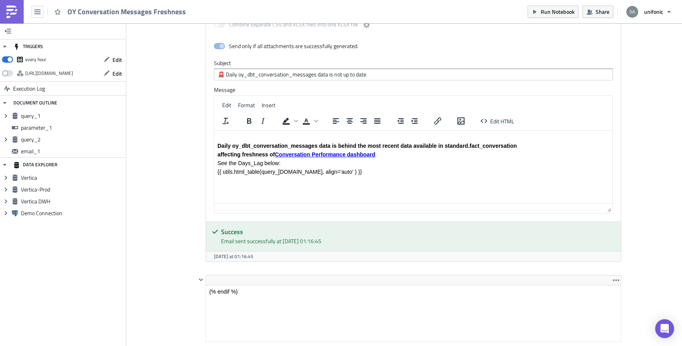
scroll to position [949, 0]
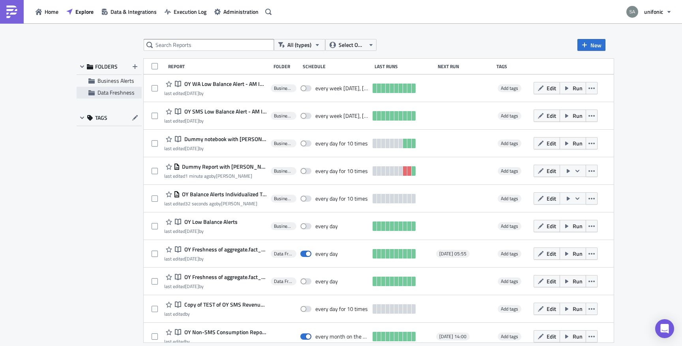
click at [100, 94] on span "Data Freshness" at bounding box center [115, 92] width 37 height 8
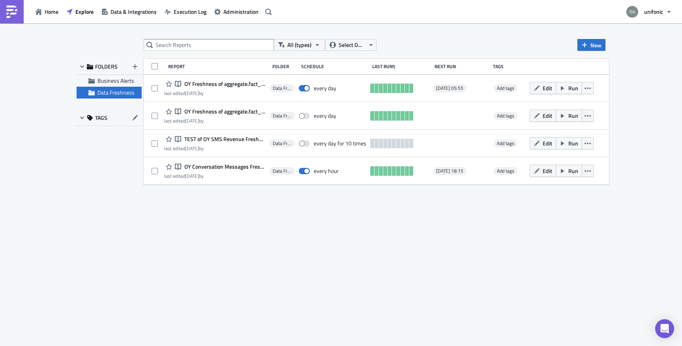
click at [101, 116] on span "TAGS" at bounding box center [101, 117] width 12 height 7
click at [122, 80] on span "Business Alerts" at bounding box center [115, 81] width 37 height 8
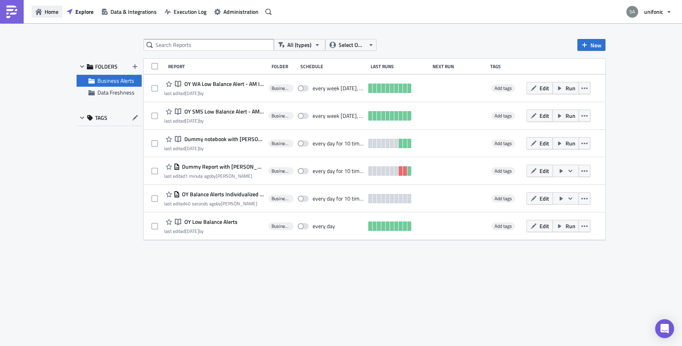
click at [51, 16] on button "Home" at bounding box center [47, 12] width 31 height 12
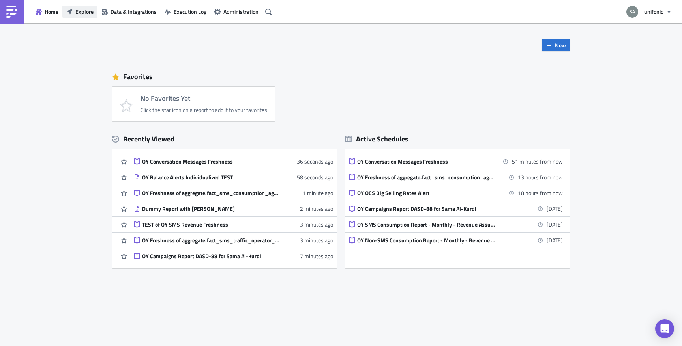
click at [84, 12] on span "Explore" at bounding box center [84, 11] width 18 height 8
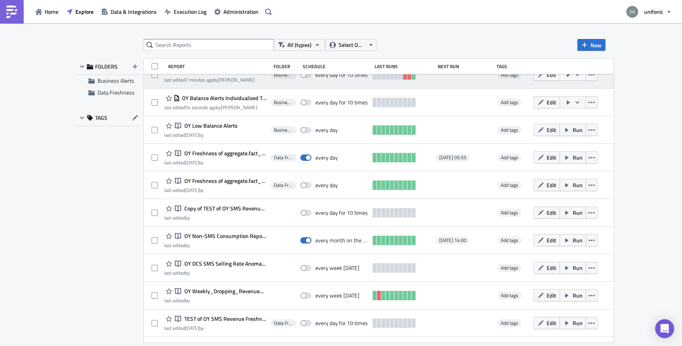
scroll to position [97, 0]
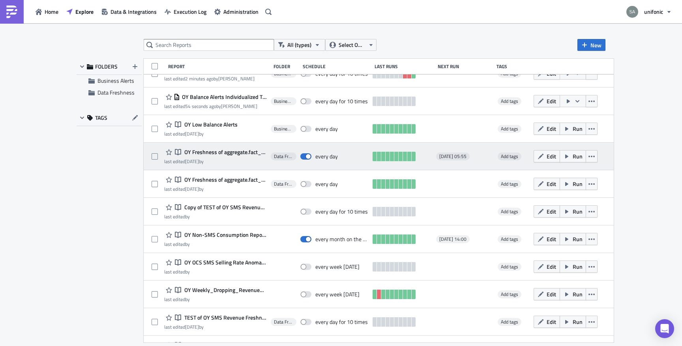
click at [217, 151] on span "OY Freshness of aggregate.fact_sms_consumption_aggregate" at bounding box center [224, 152] width 84 height 7
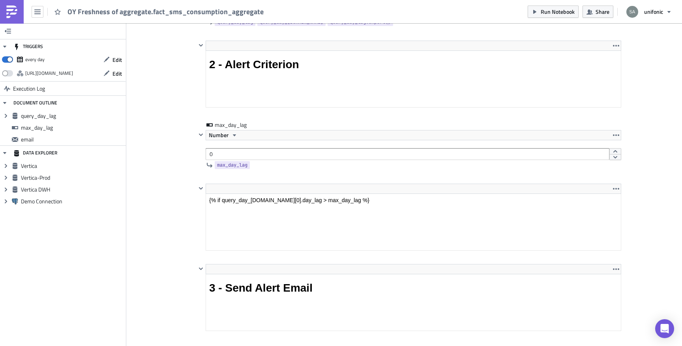
scroll to position [503, 0]
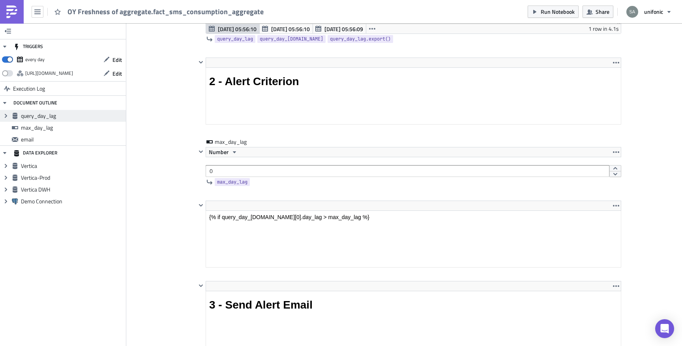
click at [62, 118] on span "query_day_lag" at bounding box center [72, 115] width 103 height 7
click at [82, 113] on span "query_day_lag" at bounding box center [72, 115] width 103 height 7
click at [6, 116] on icon at bounding box center [6, 116] width 2 height 4
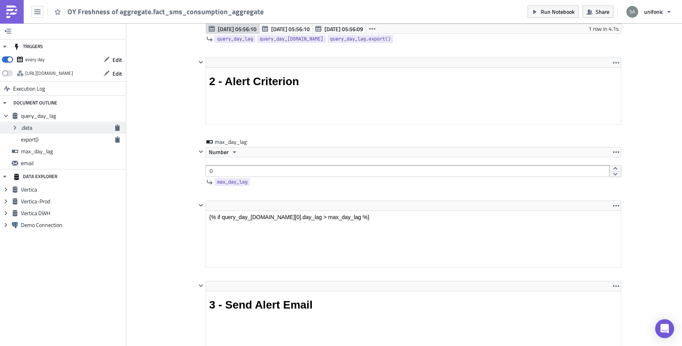
click at [37, 131] on span ".data" at bounding box center [66, 127] width 90 height 7
click at [34, 134] on div "export()" at bounding box center [63, 140] width 126 height 12
click at [34, 147] on div "max_day_lag" at bounding box center [63, 152] width 126 height 12
click at [35, 167] on div "email" at bounding box center [63, 163] width 126 height 12
click at [44, 191] on span "Vertica" at bounding box center [72, 189] width 103 height 7
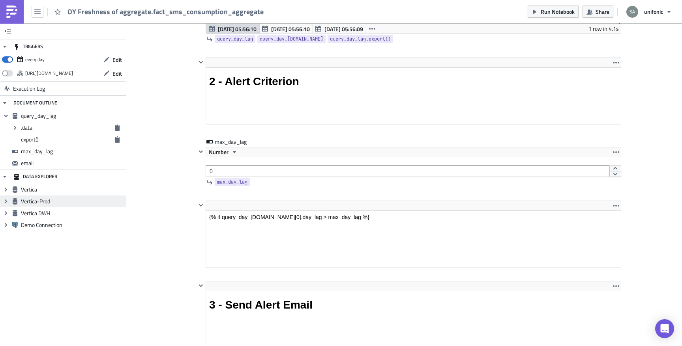
click at [50, 202] on span "Vertica-Prod" at bounding box center [72, 201] width 103 height 7
click at [17, 14] on img at bounding box center [12, 12] width 13 height 13
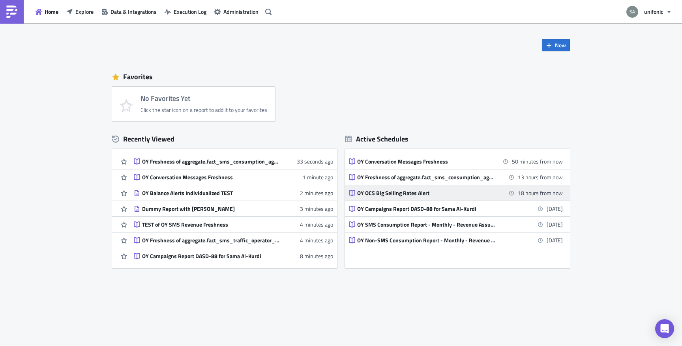
click at [369, 191] on div "OY OCS Big Selling Rates Alert" at bounding box center [426, 193] width 138 height 7
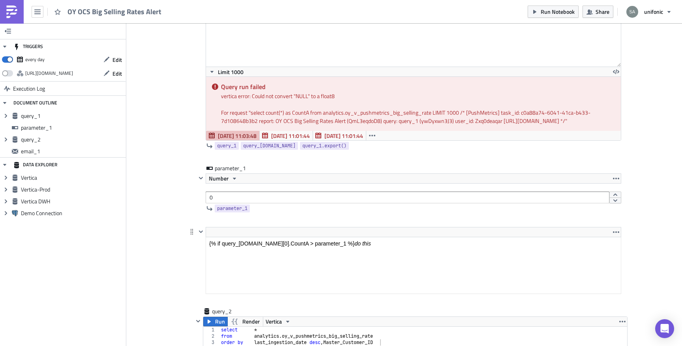
scroll to position [206, 0]
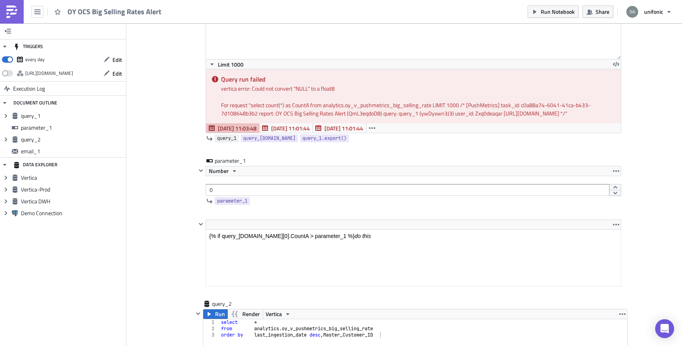
click at [230, 141] on span "query_1" at bounding box center [226, 139] width 19 height 8
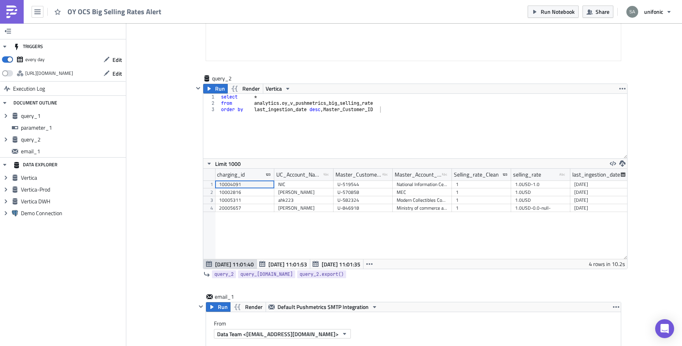
click at [21, 15] on link at bounding box center [12, 12] width 24 height 24
